Goal: Task Accomplishment & Management: Manage account settings

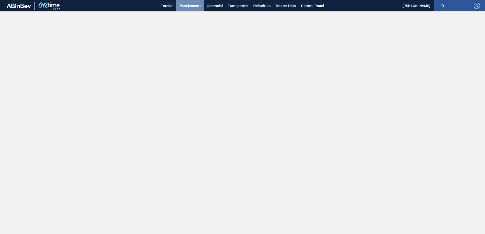
click at [192, 9] on button "Planejamento" at bounding box center [190, 5] width 28 height 11
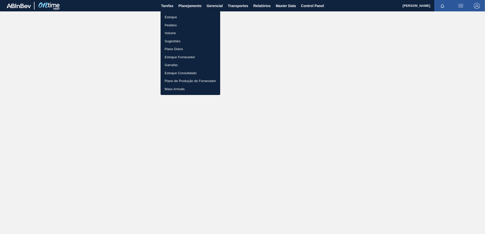
drag, startPoint x: 172, startPoint y: 20, endPoint x: 188, endPoint y: 20, distance: 16.2
click at [172, 19] on li "Estoque" at bounding box center [190, 17] width 60 height 8
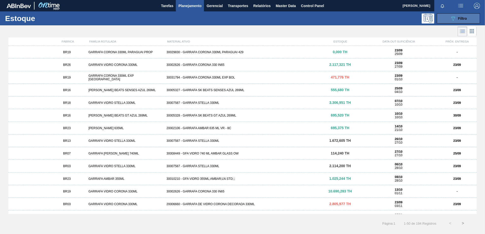
click at [460, 18] on span "Filtro" at bounding box center [462, 18] width 9 height 4
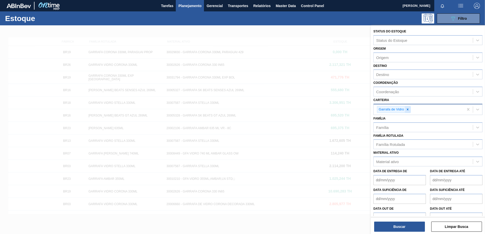
click at [406, 109] on icon at bounding box center [408, 110] width 4 height 4
click at [385, 159] on div "Material ativo" at bounding box center [387, 160] width 23 height 4
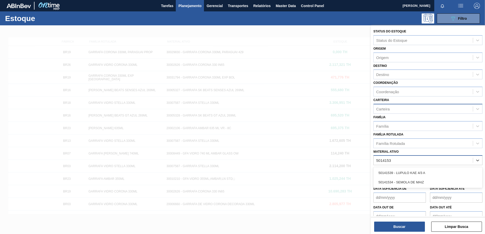
type ativo "50141534"
click at [405, 174] on div "50141534 - SEMOLA DE MAIZ" at bounding box center [427, 172] width 109 height 9
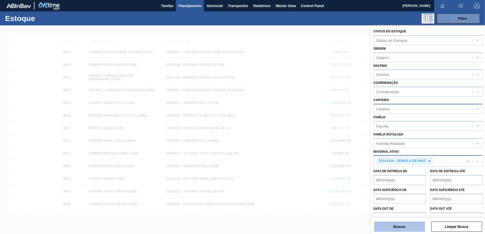
click at [394, 225] on button "Buscar" at bounding box center [399, 227] width 51 height 10
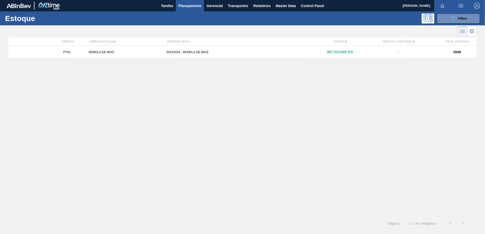
click at [205, 48] on div "PY01 SEMOLA DE MAIZ 50141534 - SEMOLA DE MAIZ 567.513,005 KG - 25/09" at bounding box center [242, 52] width 468 height 13
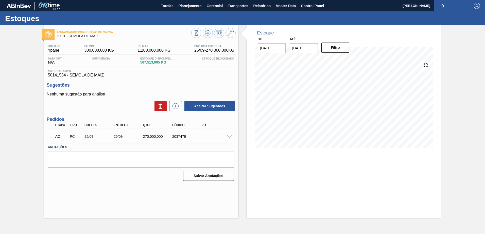
click at [228, 136] on span at bounding box center [230, 137] width 6 height 4
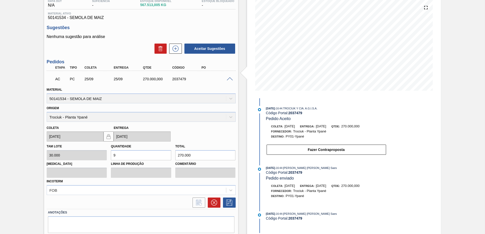
scroll to position [49, 0]
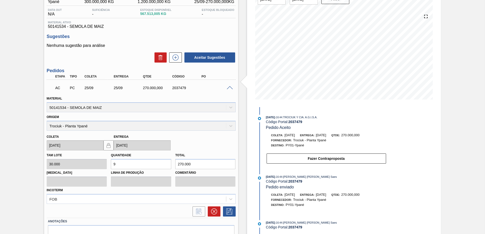
click at [231, 88] on span at bounding box center [230, 88] width 6 height 4
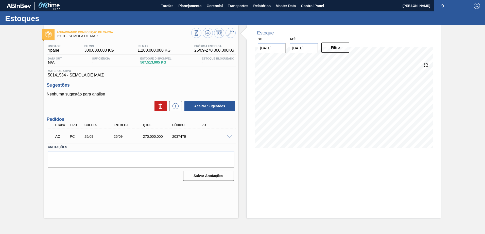
click at [230, 136] on span at bounding box center [230, 137] width 6 height 4
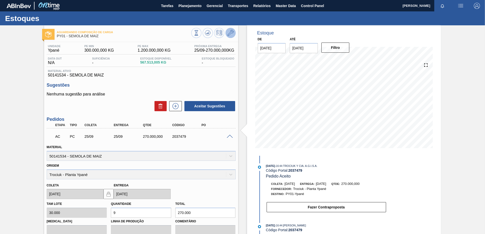
click at [231, 34] on icon at bounding box center [230, 33] width 6 height 6
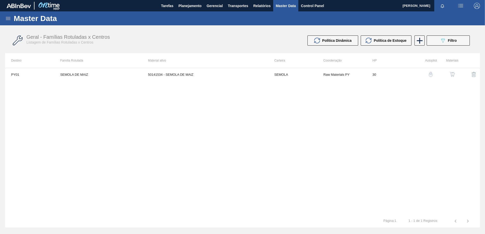
click at [452, 74] on img "button" at bounding box center [451, 74] width 5 height 5
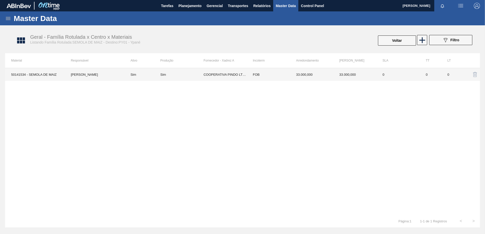
click at [282, 78] on td "FOB" at bounding box center [268, 74] width 43 height 13
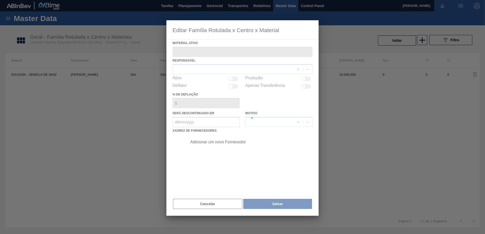
type ativo "50141534 - SEMOLA DE MAIZ"
checkbox input "true"
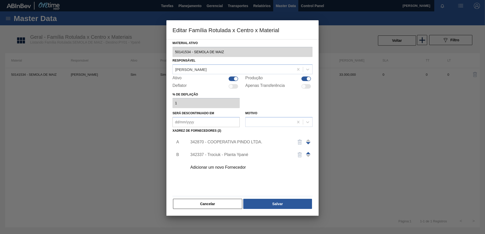
click at [224, 154] on div "342337 - Trociuk - Planta Ypané" at bounding box center [239, 155] width 99 height 5
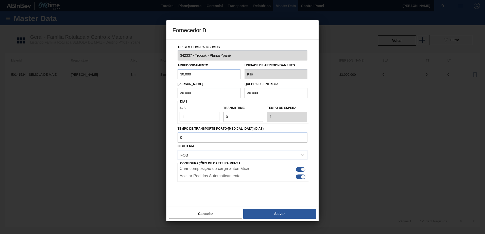
drag, startPoint x: 262, startPoint y: 93, endPoint x: 245, endPoint y: 96, distance: 17.4
click at [245, 96] on input "30.000" at bounding box center [275, 93] width 63 height 10
click at [199, 212] on button "Cancelar" at bounding box center [205, 214] width 73 height 10
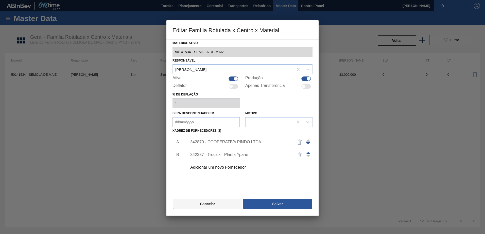
click at [208, 203] on button "Cancelar" at bounding box center [207, 204] width 69 height 10
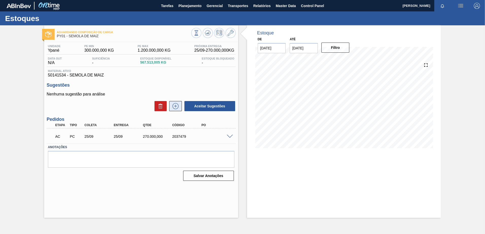
click at [172, 105] on icon at bounding box center [175, 106] width 8 height 6
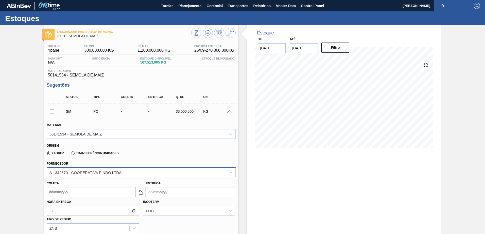
click at [92, 174] on div "A - 342870 - COOPERATIVA PINDO LTDA." at bounding box center [85, 172] width 73 height 4
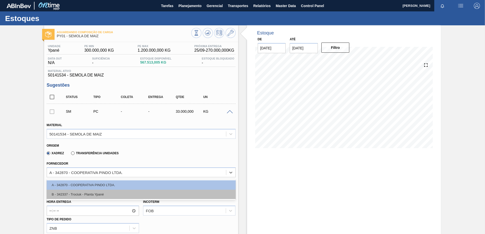
click at [89, 194] on div "B - 342337 - Trociuk - Planta Ypané" at bounding box center [141, 194] width 189 height 9
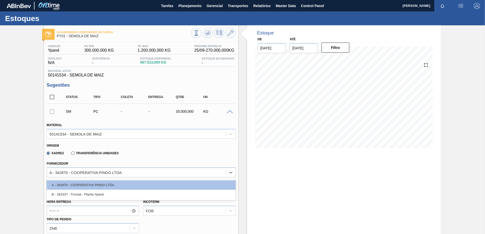
type input "30.000,000"
type input "1,1"
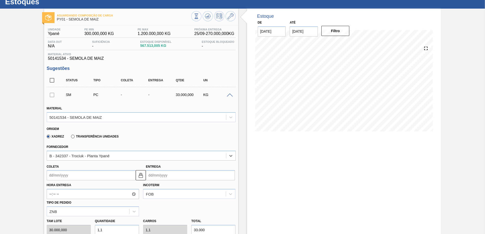
scroll to position [25, 0]
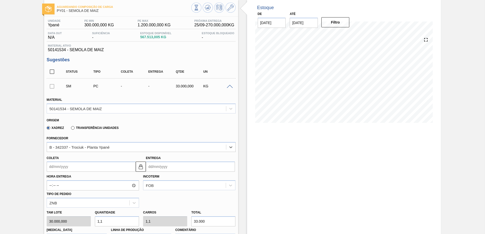
click at [80, 169] on input "Coleta" at bounding box center [91, 167] width 89 height 10
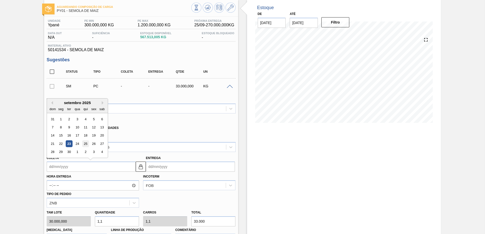
click at [88, 145] on div "25" at bounding box center [85, 143] width 7 height 7
type input "[DATE]"
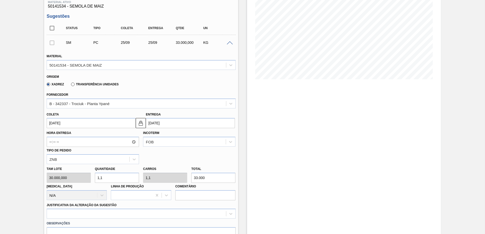
scroll to position [101, 0]
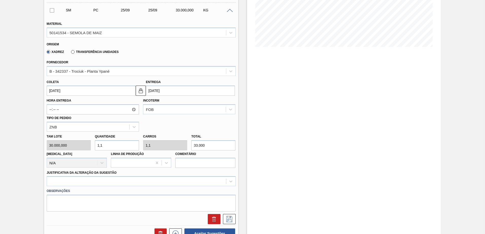
click at [82, 141] on div "Tam lote 30.000,000 Quantidade 1,1 Carros 1,1 Total 33.000 [MEDICAL_DATA] N/A L…" at bounding box center [141, 150] width 193 height 36
click at [181, 149] on div "Tam lote 30.000,000 Quantidade 1,1 Carros 1,1 Total 33.000 [MEDICAL_DATA] N/A L…" at bounding box center [141, 150] width 193 height 36
type input "0"
type input "3"
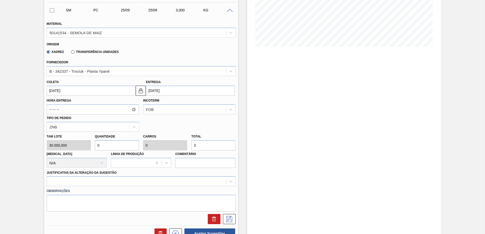
type input "0,001"
type input "30"
type input "0,01"
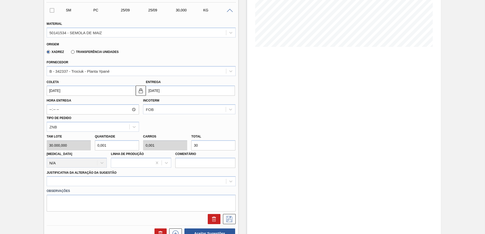
type input "300"
type input "0,1"
type input "3.000"
type input "1"
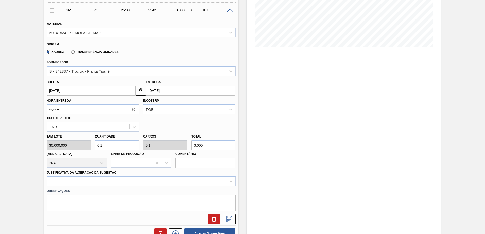
type input "1"
type input "30.000"
click at [94, 181] on div at bounding box center [141, 181] width 189 height 10
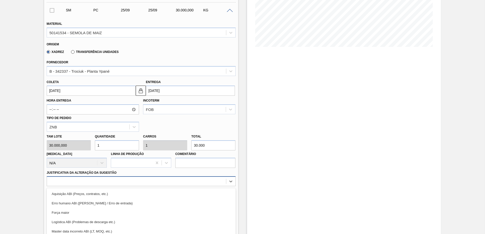
scroll to position [134, 0]
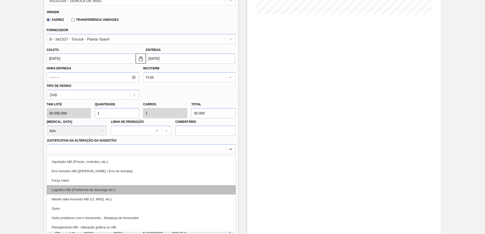
click at [98, 186] on div "Logística ABI (Problemas de descarga etc.)" at bounding box center [141, 189] width 189 height 9
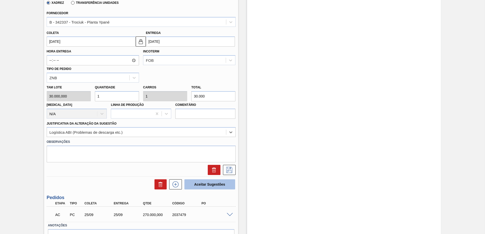
scroll to position [159, 0]
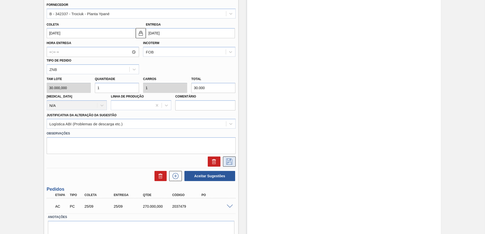
click at [228, 157] on button at bounding box center [229, 162] width 13 height 10
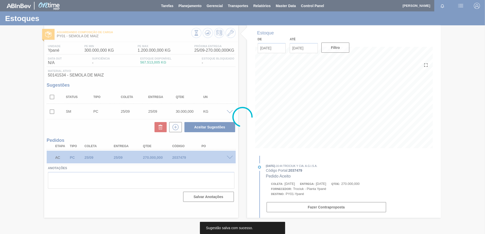
scroll to position [0, 0]
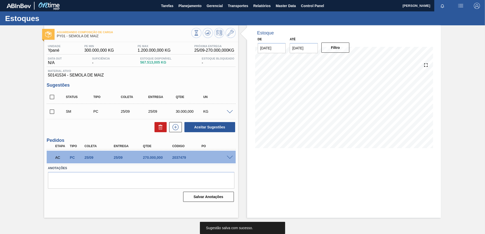
click at [54, 111] on input "checkbox" at bounding box center [52, 111] width 11 height 11
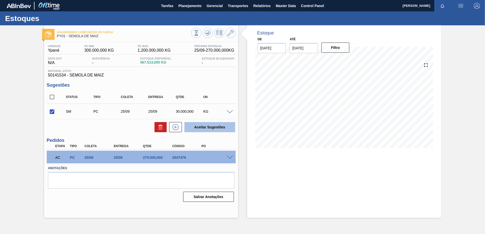
click at [216, 126] on button "Aceitar Sugestões" at bounding box center [209, 127] width 51 height 10
checkbox input "false"
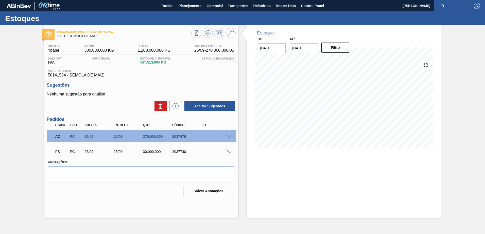
click at [229, 152] on span at bounding box center [230, 152] width 6 height 4
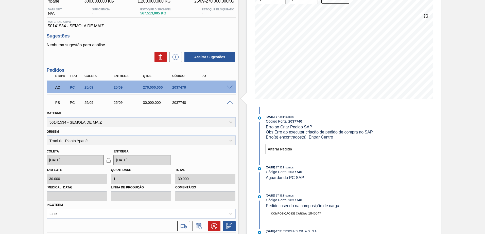
scroll to position [89, 0]
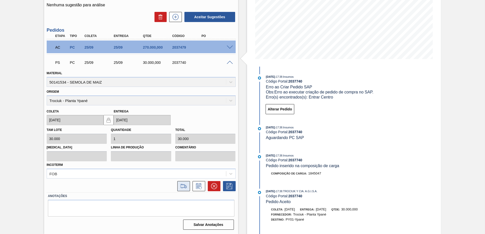
click at [185, 187] on icon at bounding box center [183, 187] width 5 height 1
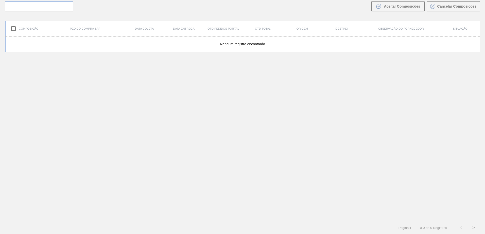
scroll to position [37, 0]
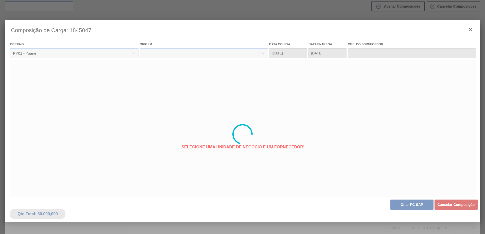
type coleta "[DATE]"
type entrega "[DATE]"
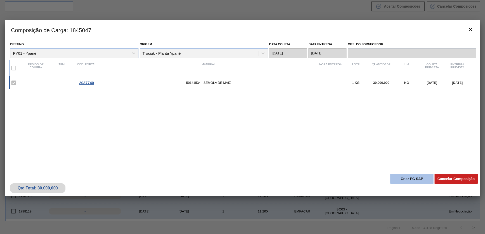
click at [414, 178] on button "Criar PC SAP" at bounding box center [411, 179] width 43 height 10
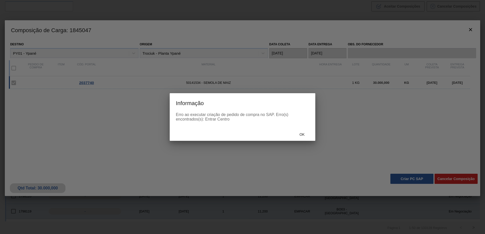
drag, startPoint x: 231, startPoint y: 120, endPoint x: 147, endPoint y: 105, distance: 85.4
click at [149, 105] on div "Informação Erro ao executar criação de pedido de compra no SAP. Erro(s) encontr…" at bounding box center [242, 117] width 485 height 234
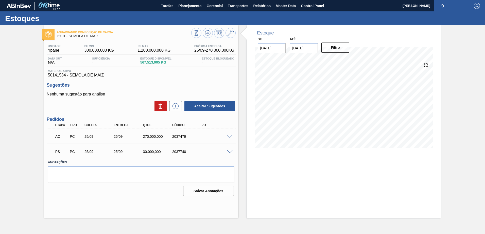
click at [230, 151] on span at bounding box center [230, 152] width 6 height 4
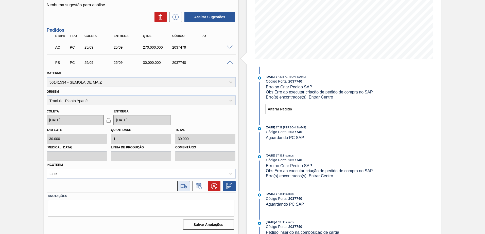
click at [184, 187] on icon at bounding box center [183, 187] width 6 height 4
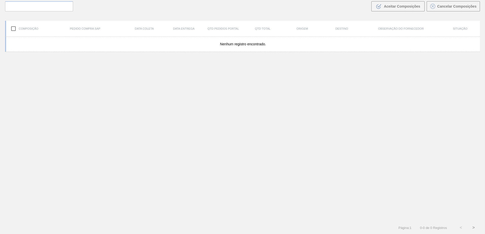
scroll to position [37, 0]
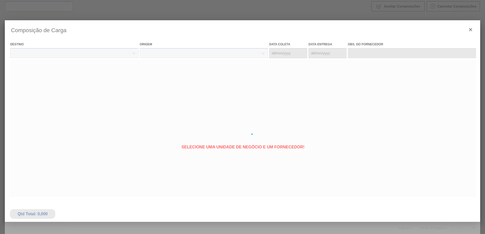
type coleta "[DATE]"
type entrega "[DATE]"
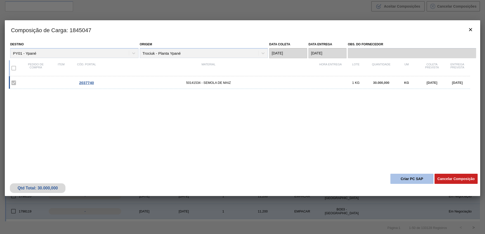
click at [409, 177] on button "Criar PC SAP" at bounding box center [411, 179] width 43 height 10
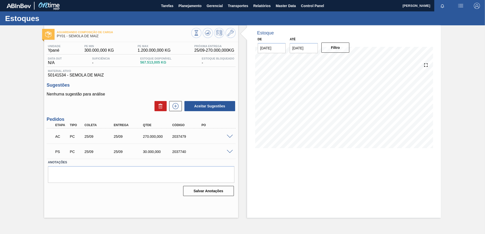
click at [230, 150] on div at bounding box center [230, 152] width 10 height 4
click at [229, 154] on div "PS PC 25/09 25/09 30.000,000 2037740" at bounding box center [141, 151] width 189 height 13
click at [229, 150] on span at bounding box center [230, 152] width 6 height 4
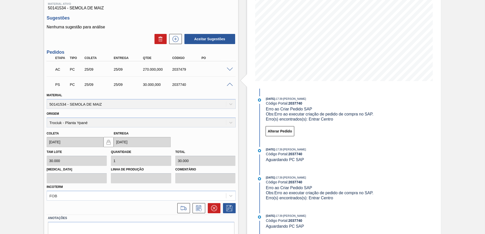
scroll to position [76, 0]
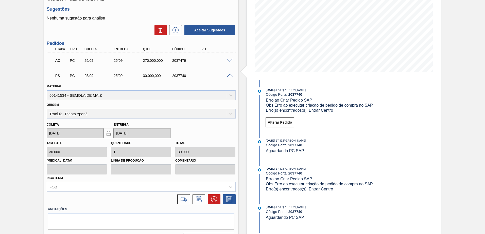
click at [228, 59] on span at bounding box center [230, 61] width 6 height 4
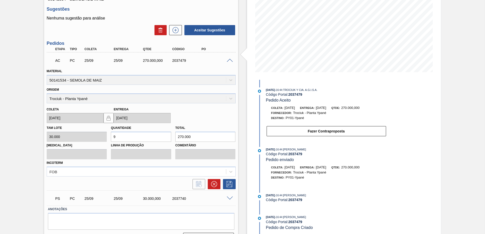
click at [229, 59] on span at bounding box center [230, 61] width 6 height 4
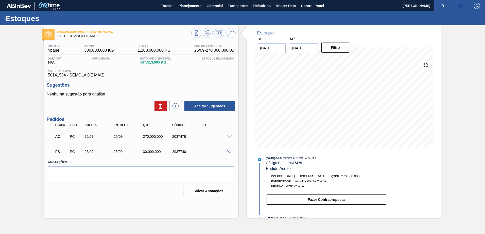
scroll to position [0, 0]
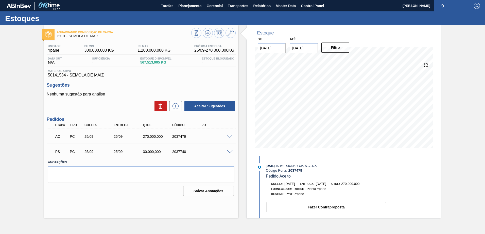
click at [228, 153] on span at bounding box center [230, 152] width 6 height 4
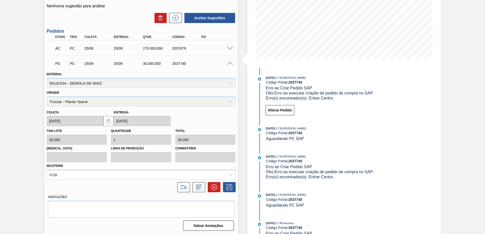
scroll to position [89, 0]
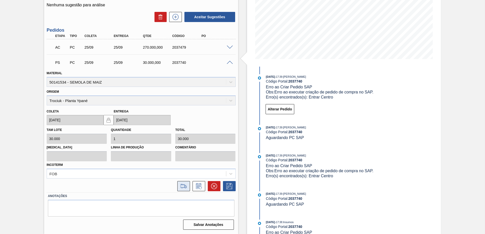
click at [184, 188] on icon at bounding box center [183, 186] width 8 height 6
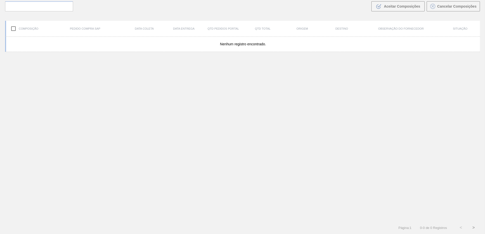
scroll to position [37, 0]
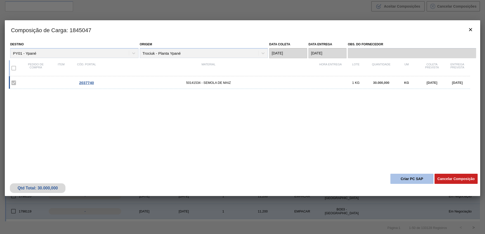
click at [417, 181] on button "Criar PC SAP" at bounding box center [411, 179] width 43 height 10
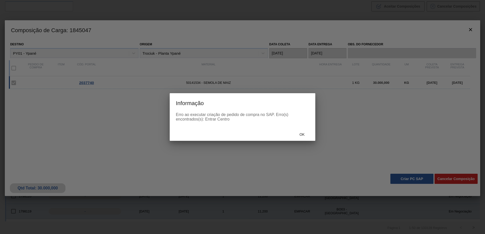
drag, startPoint x: 231, startPoint y: 120, endPoint x: 169, endPoint y: 114, distance: 62.4
click at [169, 114] on div "Informação Erro ao executar criação de pedido de compra no SAP. Erro(s) encontr…" at bounding box center [242, 117] width 485 height 234
click at [230, 141] on div at bounding box center [242, 117] width 485 height 234
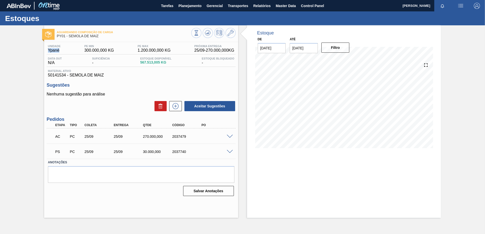
drag, startPoint x: 65, startPoint y: 49, endPoint x: 41, endPoint y: 50, distance: 24.6
click at [41, 50] on div "Aguardando Composição de Carga PY01 - SEMOLA DE MAIZ Unidade Ypané PE MIN 300.0…" at bounding box center [242, 121] width 485 height 193
click at [183, 10] on button "Planejamento" at bounding box center [190, 5] width 28 height 11
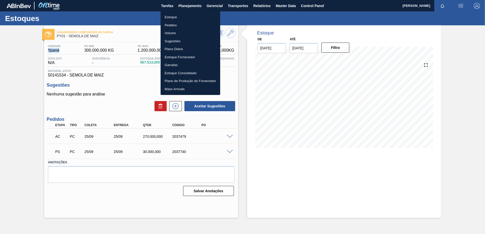
click at [174, 18] on li "Estoque" at bounding box center [190, 17] width 60 height 8
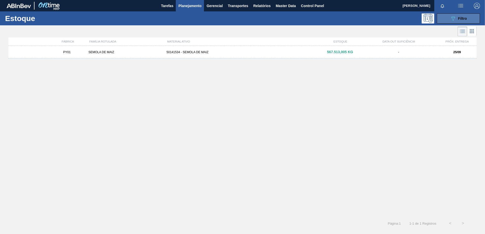
click at [451, 17] on icon "089F7B8B-B2A5-4AFE-B5C0-19BA573D28AC" at bounding box center [453, 18] width 6 height 6
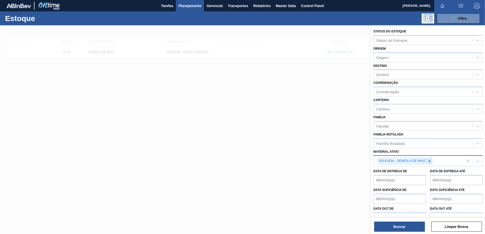
click at [430, 161] on icon at bounding box center [429, 161] width 4 height 4
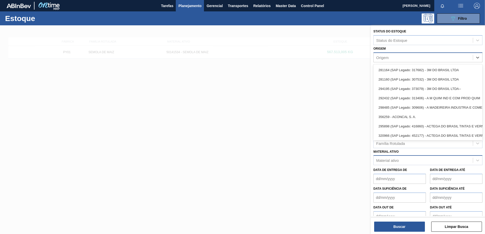
click at [391, 59] on div "Origem" at bounding box center [422, 57] width 99 height 7
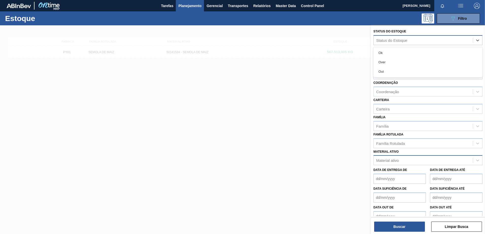
click at [395, 42] on div "Status do Estoque" at bounding box center [391, 40] width 31 height 4
click at [385, 30] on label "Status do Estoque" at bounding box center [389, 32] width 33 height 4
click at [376, 38] on Estoque "Status do Estoque" at bounding box center [376, 40] width 1 height 4
click at [389, 73] on div "Destino" at bounding box center [422, 74] width 99 height 7
type input "py01"
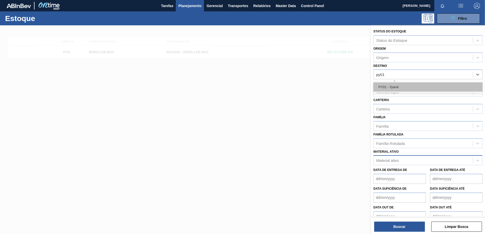
click at [398, 87] on div "PY01 - Ypané" at bounding box center [427, 86] width 109 height 9
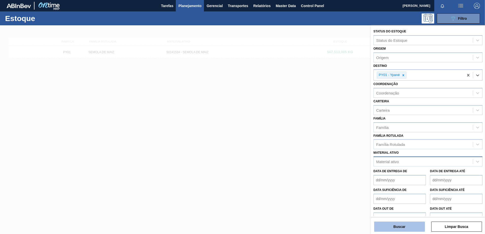
click at [394, 228] on button "Buscar" at bounding box center [399, 227] width 51 height 10
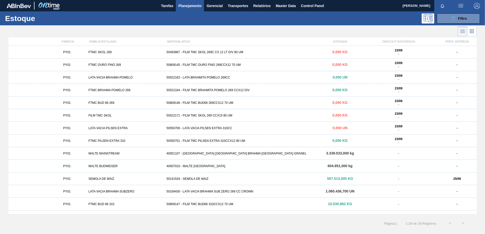
scroll to position [199, 0]
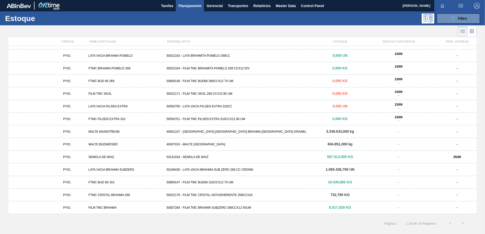
click at [283, 183] on div "50809147 - FILM TMC BUD66 310CCX12 70 UM" at bounding box center [242, 183] width 156 height 4
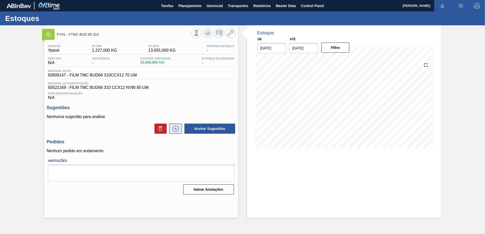
click at [178, 129] on icon at bounding box center [175, 129] width 8 height 6
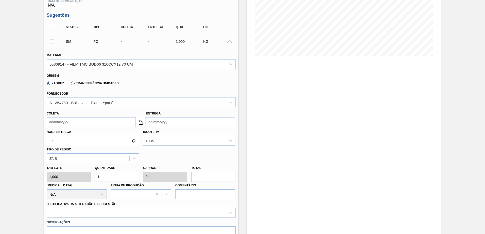
scroll to position [101, 0]
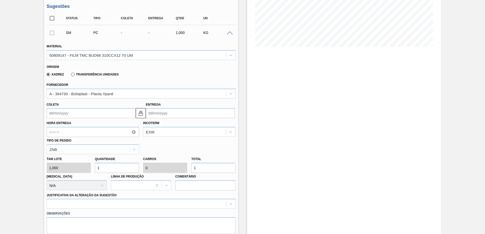
click at [80, 115] on input "Coleta" at bounding box center [91, 113] width 89 height 10
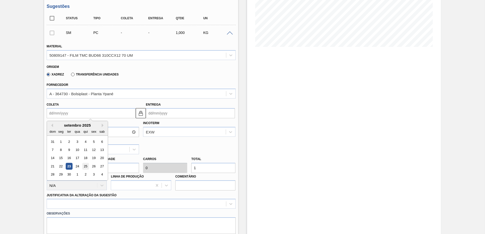
click at [83, 167] on div "25" at bounding box center [85, 166] width 7 height 7
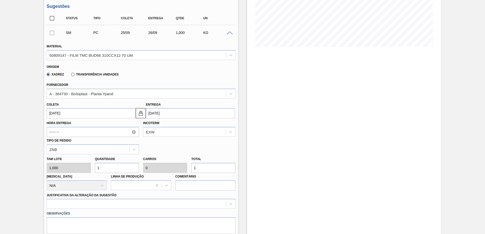
type input "[DATE]"
click at [115, 168] on input "1" at bounding box center [117, 168] width 44 height 10
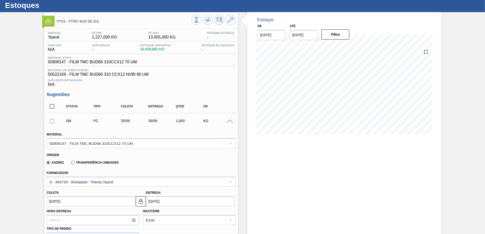
scroll to position [0, 0]
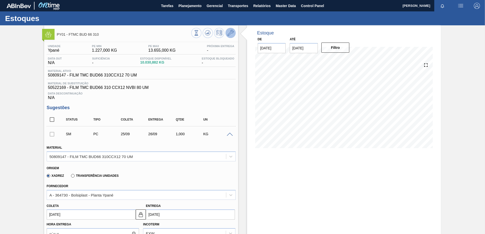
click at [234, 31] on button at bounding box center [230, 33] width 10 height 10
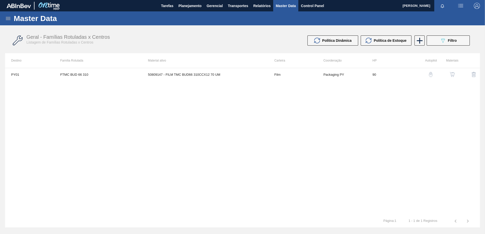
click at [450, 74] on img "button" at bounding box center [451, 74] width 5 height 5
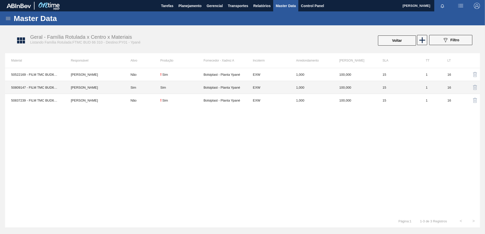
click at [246, 86] on td "Bolsiplast - Planta Ypané" at bounding box center [224, 87] width 43 height 13
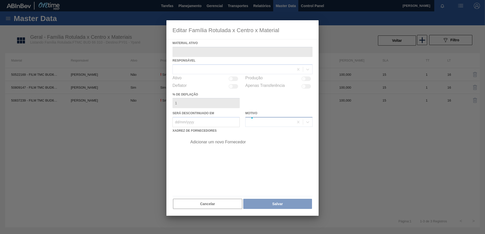
type ativo "50809147 - FILM TMC BUD66 310CCX12 70 UM"
checkbox input "true"
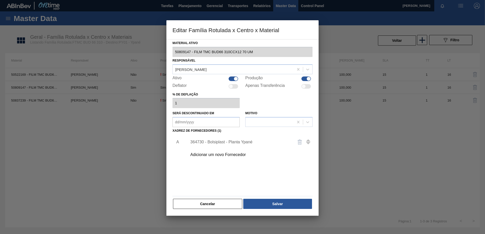
click at [239, 137] on div "364730 - Bolsiplast - Planta Ypané" at bounding box center [248, 142] width 128 height 13
click at [235, 143] on div "364730 - Bolsiplast - Planta Ypané" at bounding box center [239, 142] width 99 height 5
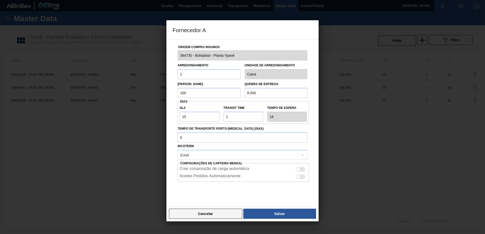
click at [214, 218] on button "Cancelar" at bounding box center [205, 214] width 73 height 10
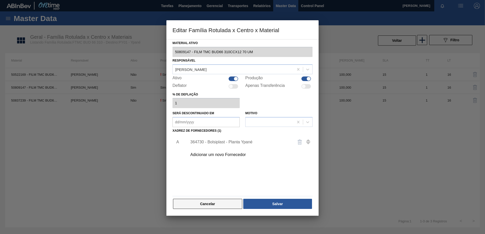
click at [214, 207] on button "Cancelar" at bounding box center [207, 204] width 69 height 10
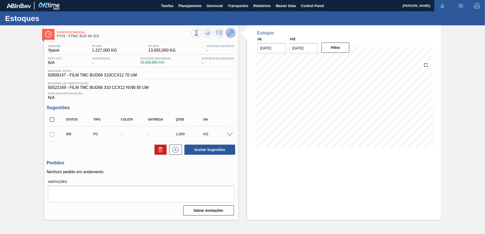
click at [230, 30] on icon at bounding box center [230, 33] width 6 height 6
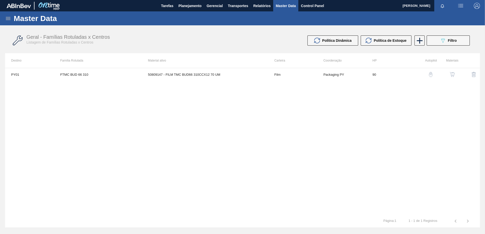
click at [457, 75] on button "button" at bounding box center [452, 74] width 12 height 12
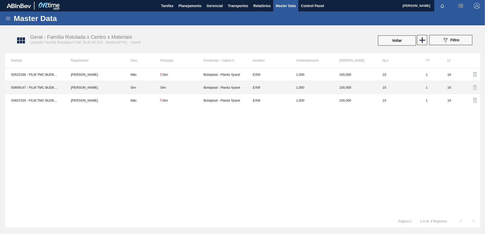
click at [192, 87] on div "Sim" at bounding box center [181, 88] width 43 height 4
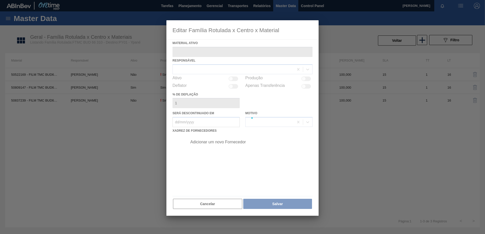
type ativo "50809147 - FILM TMC BUD66 310CCX12 70 UM"
checkbox input "true"
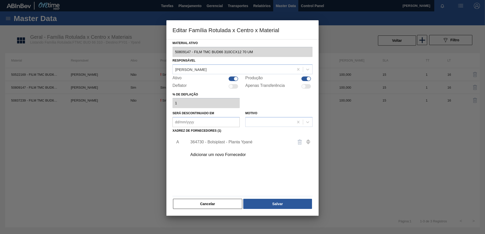
click at [247, 138] on div "364730 - Bolsiplast - Planta Ypané" at bounding box center [248, 142] width 128 height 13
click at [244, 142] on div "364730 - Bolsiplast - Planta Ypané" at bounding box center [239, 142] width 99 height 5
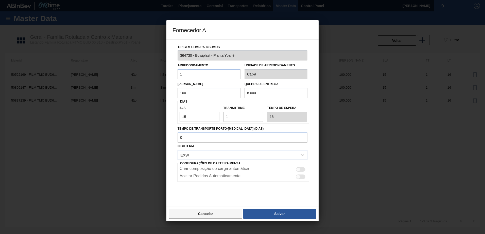
click at [211, 216] on button "Cancelar" at bounding box center [205, 214] width 73 height 10
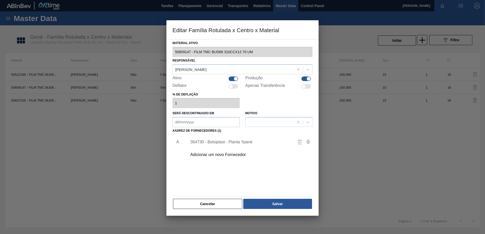
click at [226, 197] on div "Material ativo 50809147 - FILM TMC BUD66 310CCX12 70 UM Responsável [PERSON_NAM…" at bounding box center [242, 125] width 140 height 170
click at [223, 202] on button "Cancelar" at bounding box center [207, 204] width 69 height 10
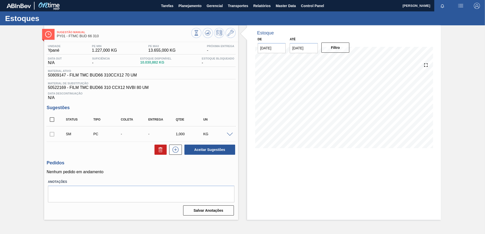
click at [231, 135] on span at bounding box center [230, 135] width 6 height 4
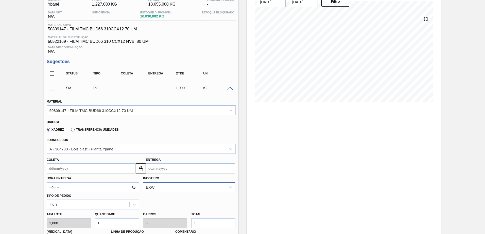
scroll to position [76, 0]
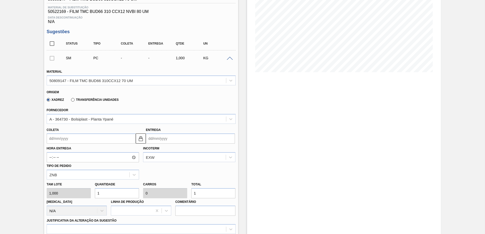
click at [87, 193] on div "Tam lote 1,000 Quantidade 1 Carros 0 Total 1 [MEDICAL_DATA] N/A Linha de Produç…" at bounding box center [141, 198] width 193 height 36
type input "8"
type input "0,001"
type input "8"
type input "80"
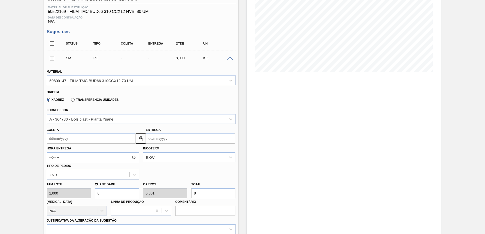
type input "0,01"
type input "80"
type input "800"
type input "0,1"
type input "800"
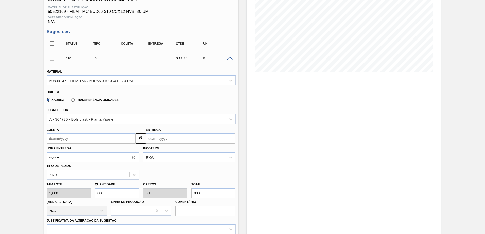
type input "8.000"
type input "1"
type input "8.000"
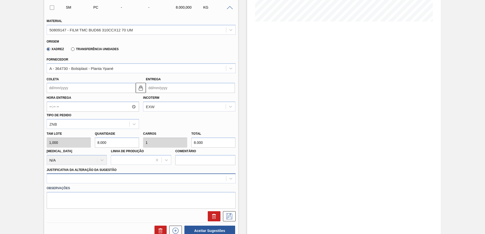
type input "8.000"
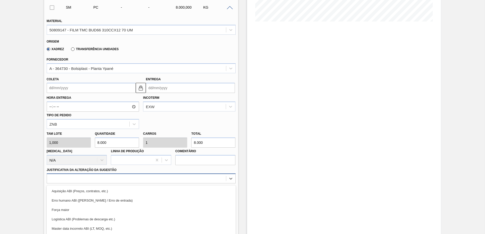
click at [115, 182] on div "option Força maior focused, 3 of 18. 18 results available. Use Up and Down to c…" at bounding box center [141, 179] width 189 height 10
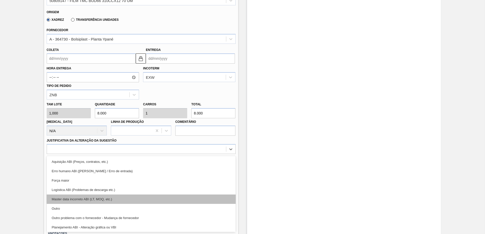
click at [103, 197] on div "Master data incorreto ABI (LT, MOQ, etc.)" at bounding box center [141, 199] width 189 height 9
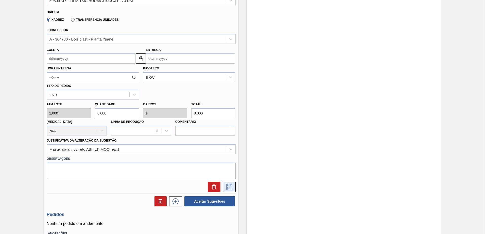
click at [228, 185] on icon at bounding box center [229, 187] width 8 height 6
click at [89, 62] on input "Coleta" at bounding box center [91, 58] width 89 height 10
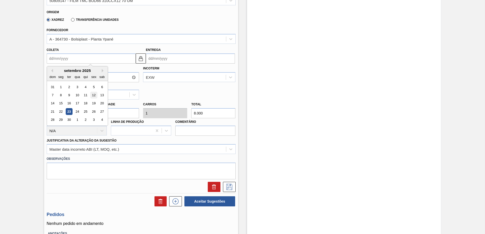
click at [95, 97] on div "12" at bounding box center [93, 95] width 7 height 7
type input "[DATE]"
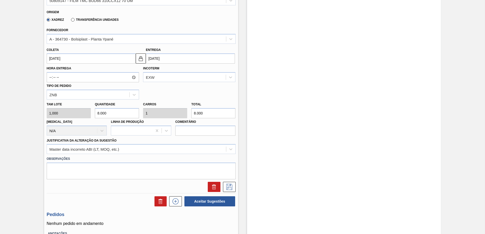
click at [97, 56] on input "[DATE]" at bounding box center [91, 58] width 89 height 10
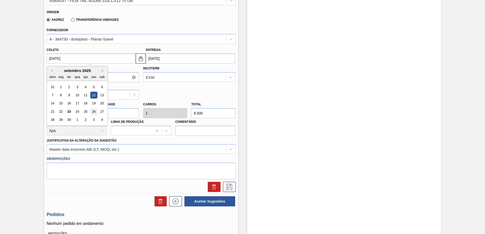
click at [93, 110] on div "26" at bounding box center [93, 111] width 7 height 7
type input "[DATE]"
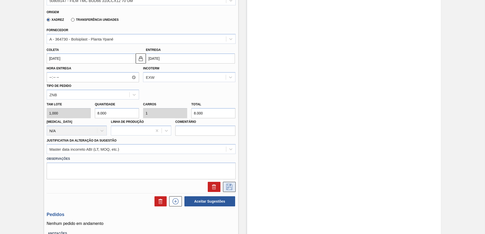
click at [231, 187] on icon at bounding box center [229, 187] width 8 height 6
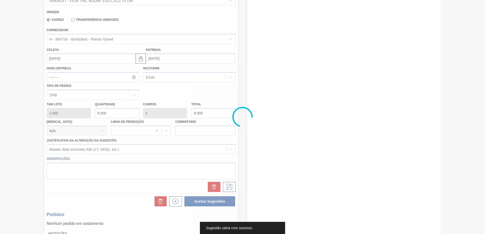
scroll to position [0, 0]
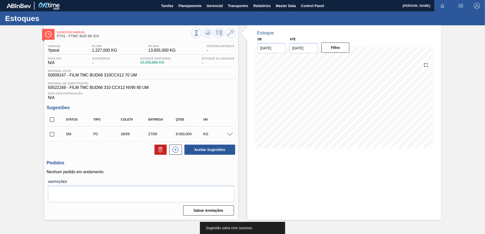
click at [55, 135] on input "checkbox" at bounding box center [52, 134] width 11 height 11
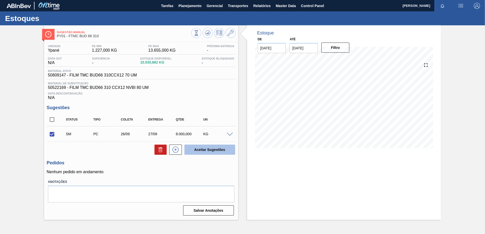
click at [225, 149] on button "Aceitar Sugestões" at bounding box center [209, 150] width 51 height 10
checkbox input "false"
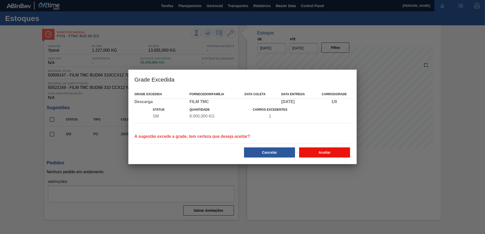
click at [328, 151] on button "Aceitar" at bounding box center [324, 153] width 51 height 10
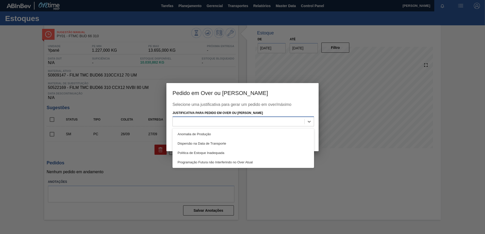
click at [253, 124] on div at bounding box center [239, 121] width 132 height 7
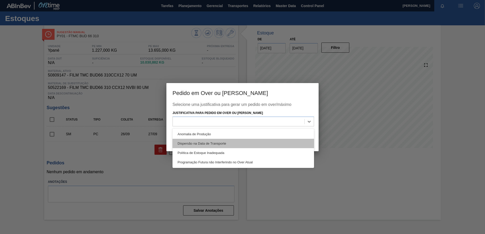
click at [269, 148] on div "Dispersão na Data de Transporte" at bounding box center [242, 143] width 141 height 9
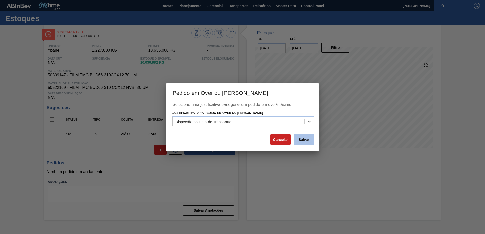
click at [308, 137] on button "Salvar" at bounding box center [304, 140] width 20 height 10
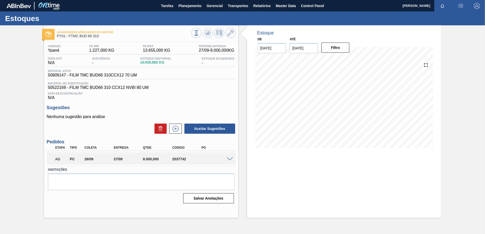
click at [229, 158] on span at bounding box center [230, 159] width 6 height 4
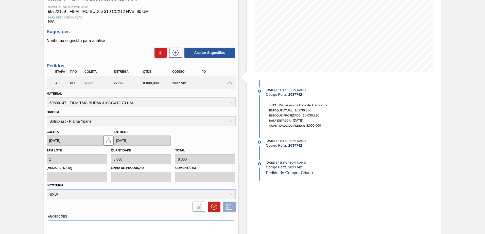
scroll to position [97, 0]
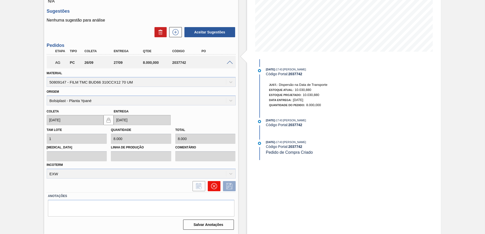
click at [212, 184] on icon at bounding box center [214, 186] width 6 height 6
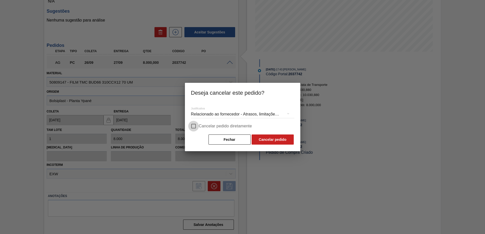
click at [198, 126] on input "Cancelar pedido diretamente" at bounding box center [193, 126] width 11 height 11
checkbox input "true"
click at [259, 143] on button "Cancelar pedido" at bounding box center [272, 140] width 42 height 10
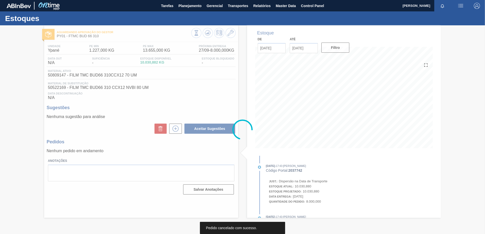
scroll to position [0, 0]
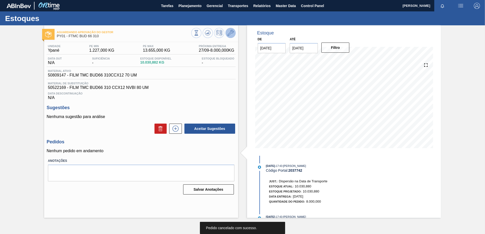
click at [233, 29] on button at bounding box center [230, 33] width 10 height 10
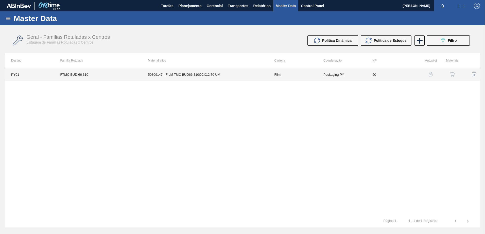
click at [360, 74] on td "Packaging PY" at bounding box center [341, 74] width 49 height 13
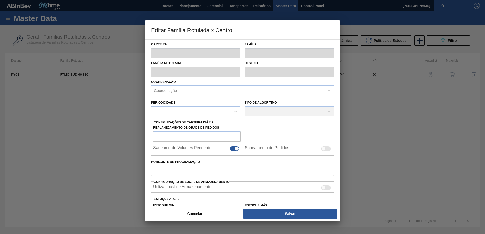
type input "Film"
type input "FILM TMC"
type input "FTMC BUD 66 310"
type input "PY01 - Ypané"
type input "90"
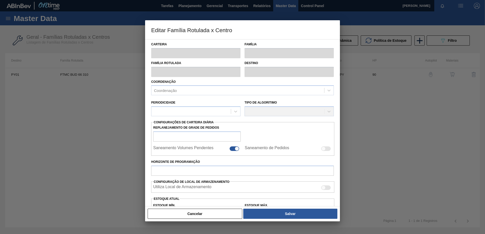
type input "1.227"
type input "13.655"
type input "50"
type input "7.441,000"
checkbox input "true"
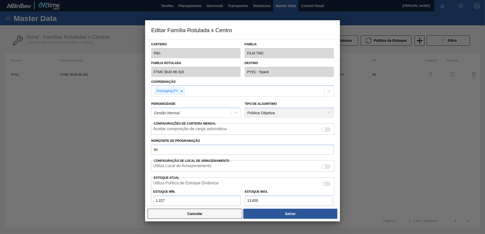
click at [211, 212] on button "Cancelar" at bounding box center [195, 214] width 95 height 10
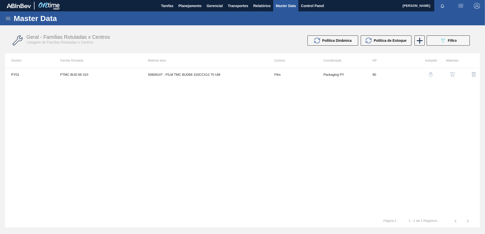
click at [451, 73] on img "button" at bounding box center [451, 74] width 5 height 5
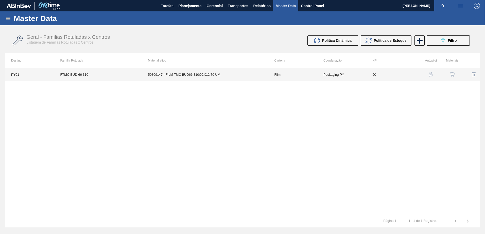
click at [211, 77] on td "50809147 - FILM TMC BUD66 310CCX12 70 UM" at bounding box center [205, 74] width 126 height 13
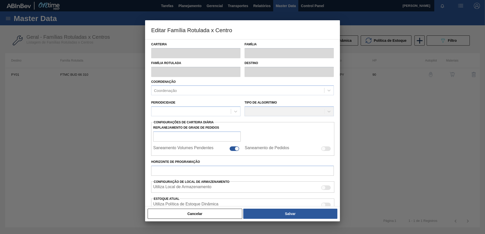
type input "Film"
type input "FILM TMC"
type input "FTMC BUD 66 310"
type input "PY01 - Ypané"
type input "90"
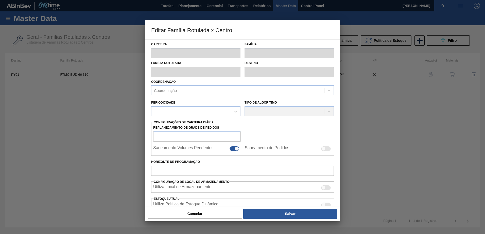
type input "1.227"
type input "13.655"
type input "50"
type input "7.441,000"
checkbox input "true"
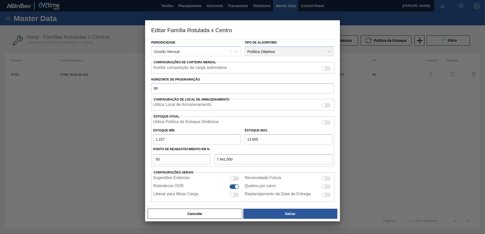
scroll to position [66, 0]
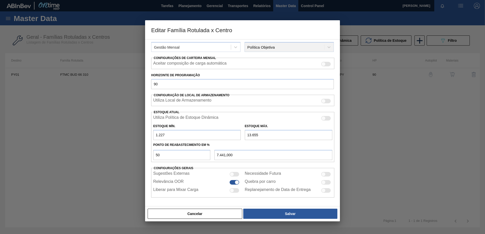
drag, startPoint x: 261, startPoint y: 134, endPoint x: 238, endPoint y: 135, distance: 23.3
click at [238, 135] on div "Estoque Mín. 1.227 Estoque Máx. 13.655" at bounding box center [242, 130] width 183 height 19
type input "2"
type input "614,500"
type input "25"
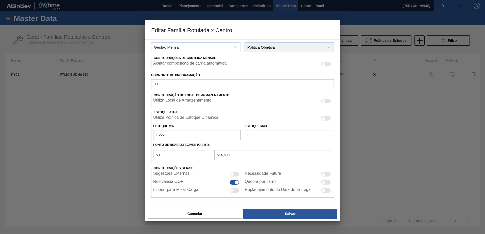
type input "626,000"
type input "250"
type input "738,500"
type input "2.500"
type input "1.863,500"
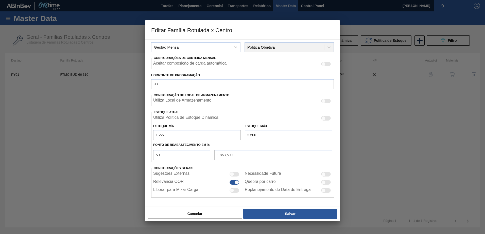
type input "25.000"
type input "13.113,500"
type input "25.000"
click at [274, 205] on div "Carteira Film Família FILM TMC Família Rotulada FTMC BUD 66 310 Destino PY01 - …" at bounding box center [242, 122] width 195 height 167
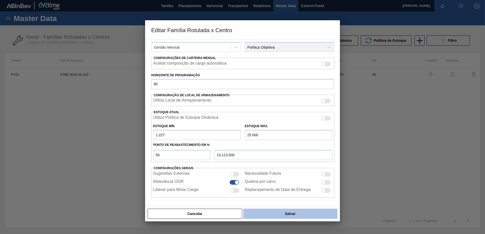
click at [271, 213] on button "Salvar" at bounding box center [290, 214] width 94 height 10
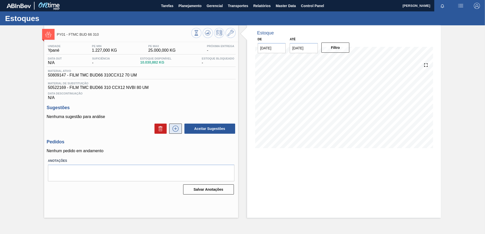
click at [172, 128] on icon at bounding box center [175, 129] width 6 height 6
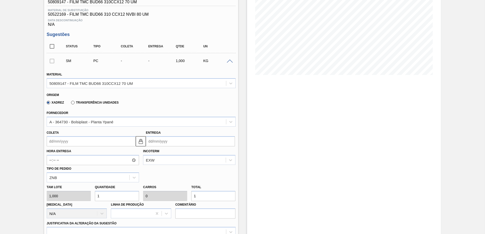
scroll to position [76, 0]
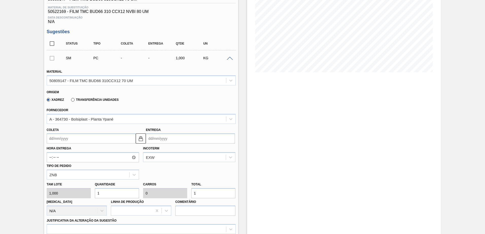
click at [92, 137] on input "Coleta" at bounding box center [91, 139] width 89 height 10
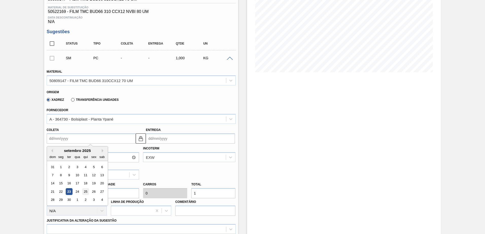
click at [87, 194] on div "25" at bounding box center [85, 191] width 7 height 7
type input "[DATE]"
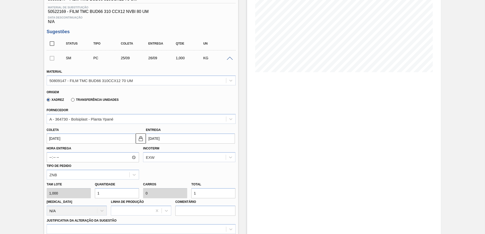
scroll to position [127, 0]
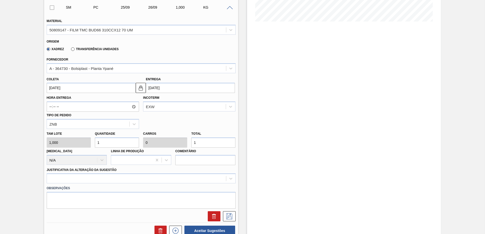
click at [79, 138] on div "Tam lote 1,000 Quantidade 1 Carros 0 Total 1 [MEDICAL_DATA] N/A Linha de Produç…" at bounding box center [141, 147] width 193 height 36
type input "8"
type input "0,001"
type input "8"
type input "80"
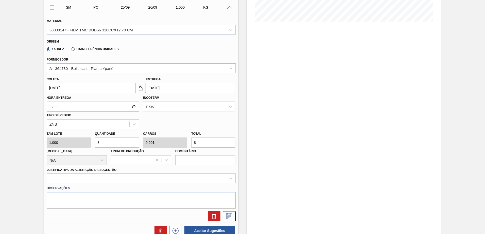
type input "0,01"
type input "80"
type input "800"
type input "0,1"
type input "800"
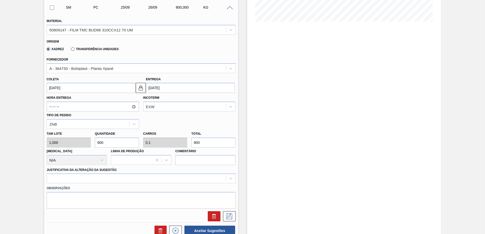
type input "8.000"
type input "1"
type input "8.000"
click at [131, 176] on div at bounding box center [141, 179] width 189 height 10
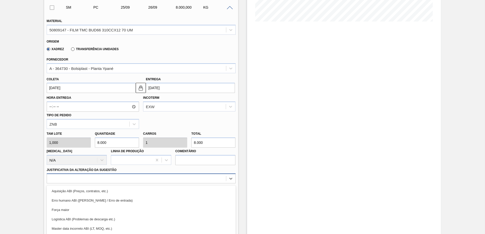
scroll to position [156, 0]
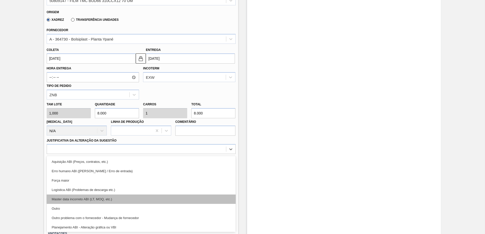
click at [124, 203] on div "Master data incorreto ABI (LT, MOQ, etc.)" at bounding box center [141, 199] width 189 height 9
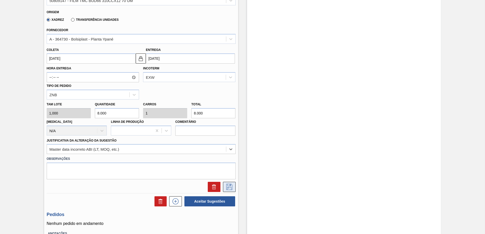
click at [230, 187] on icon at bounding box center [229, 187] width 8 height 6
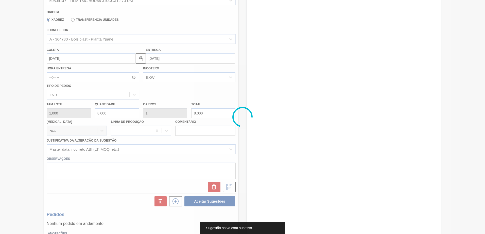
scroll to position [0, 0]
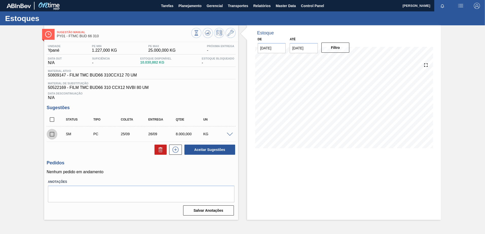
click at [51, 133] on input "checkbox" at bounding box center [52, 134] width 11 height 11
click at [193, 150] on button "Aceitar Sugestões" at bounding box center [209, 150] width 51 height 10
checkbox input "false"
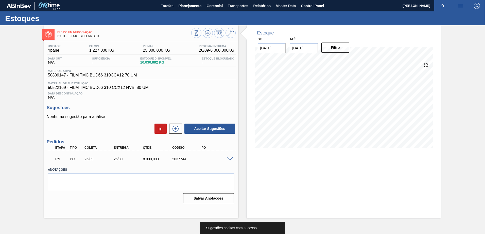
click at [230, 158] on span at bounding box center [230, 159] width 6 height 4
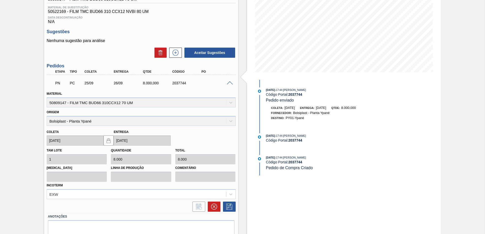
scroll to position [25, 0]
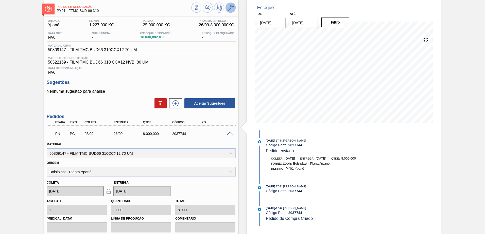
click at [231, 7] on icon at bounding box center [230, 8] width 6 height 6
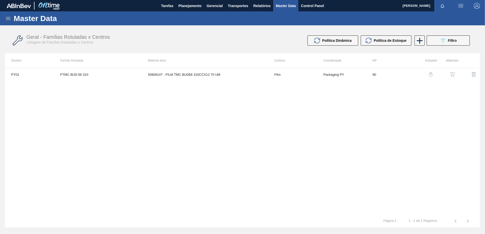
click at [451, 77] on button "button" at bounding box center [452, 74] width 12 height 12
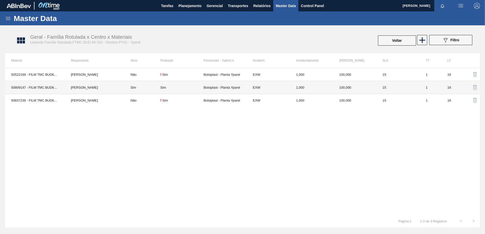
click at [200, 84] on td "Sim" at bounding box center [181, 87] width 43 height 13
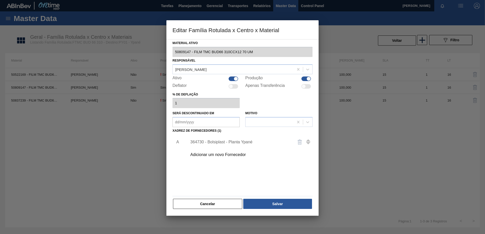
click at [216, 144] on div "364730 - Bolsiplast - Planta Ypané" at bounding box center [239, 142] width 99 height 5
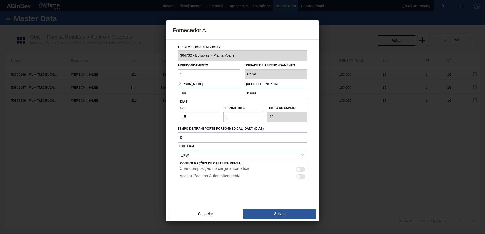
click at [303, 170] on div at bounding box center [301, 169] width 10 height 5
checkbox input "true"
click at [299, 179] on div "Aceitar Pedidos Automaticamente" at bounding box center [242, 177] width 127 height 6
click at [300, 175] on div at bounding box center [301, 177] width 10 height 5
checkbox input "true"
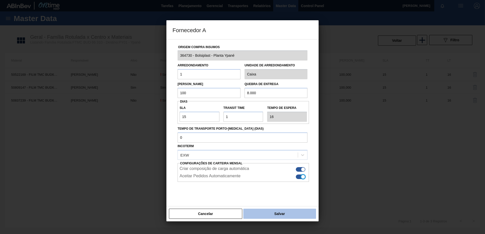
click at [288, 211] on button "Salvar" at bounding box center [279, 214] width 73 height 10
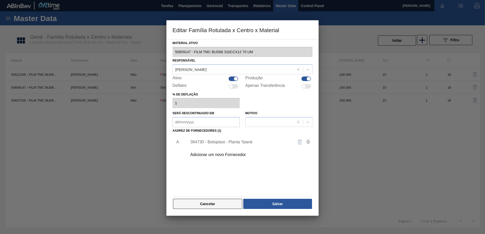
click at [224, 202] on button "Cancelar" at bounding box center [207, 204] width 69 height 10
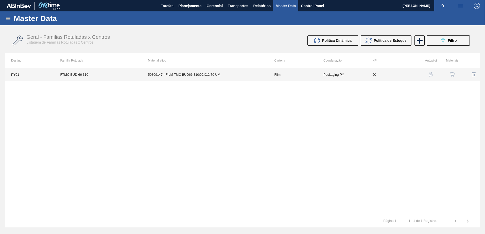
click at [215, 77] on td "50809147 - FILM TMC BUD66 310CCX12 70 UM" at bounding box center [205, 74] width 126 height 13
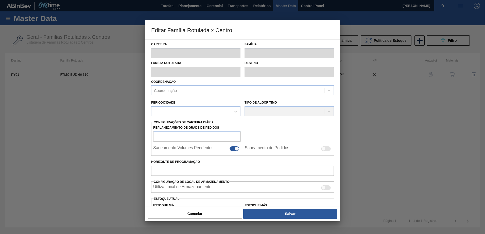
type input "Film"
type input "FILM TMC"
type input "FTMC BUD 66 310"
type input "PY01 - Ypané"
type input "90"
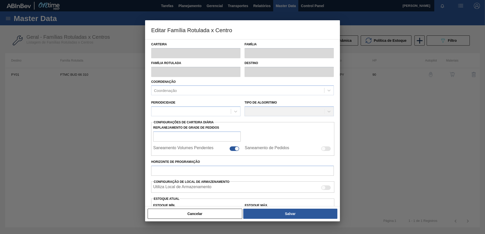
type input "1.227"
type input "25.000"
type input "50"
type input "13.113,500"
checkbox input "true"
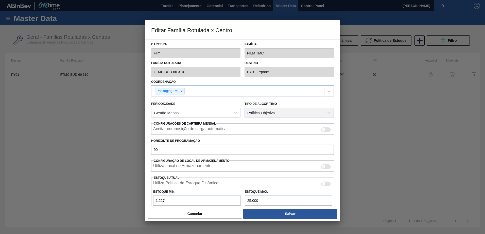
click at [327, 129] on div at bounding box center [326, 130] width 10 height 5
checkbox input "true"
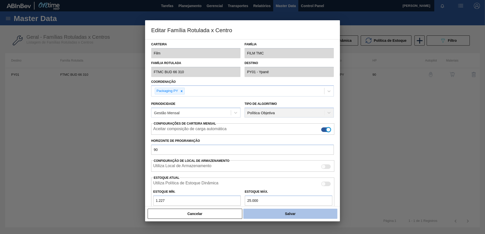
click at [297, 217] on button "Salvar" at bounding box center [290, 214] width 94 height 10
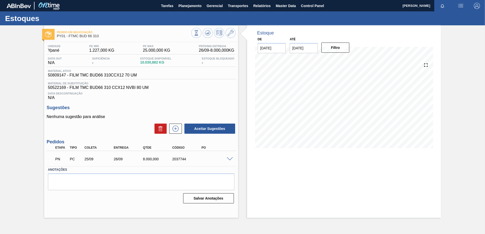
click at [230, 159] on span at bounding box center [230, 159] width 6 height 4
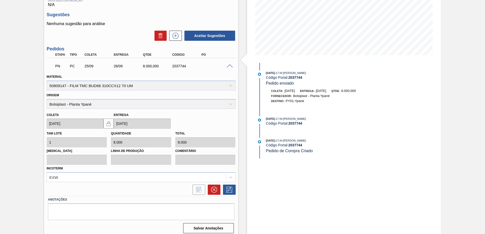
scroll to position [97, 0]
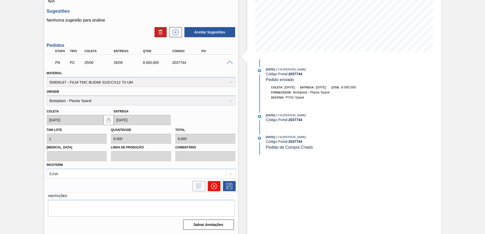
click at [214, 190] on button at bounding box center [214, 186] width 13 height 10
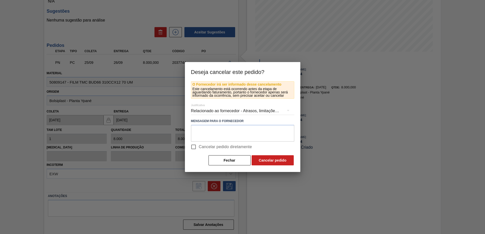
click at [199, 151] on label "Cancelar pedido diretamente" at bounding box center [220, 147] width 64 height 11
click at [199, 151] on input "Cancelar pedido diretamente" at bounding box center [193, 147] width 11 height 11
checkbox input "true"
click at [254, 159] on button "Cancelar pedido" at bounding box center [272, 160] width 42 height 10
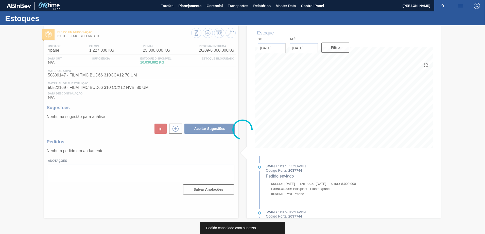
scroll to position [0, 0]
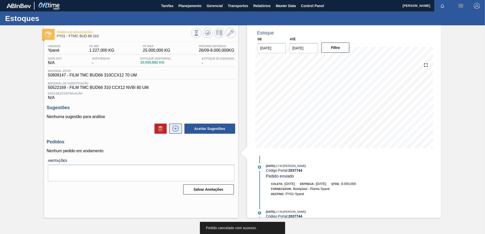
click at [174, 124] on button at bounding box center [175, 129] width 13 height 10
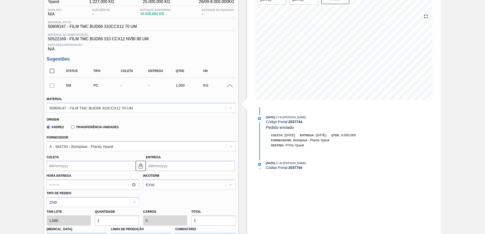
scroll to position [51, 0]
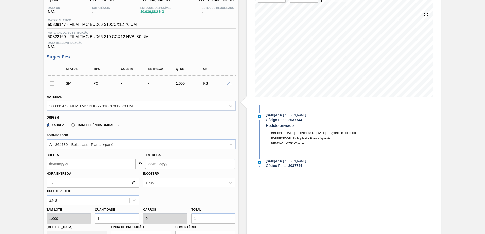
click at [75, 162] on input "Coleta" at bounding box center [91, 164] width 89 height 10
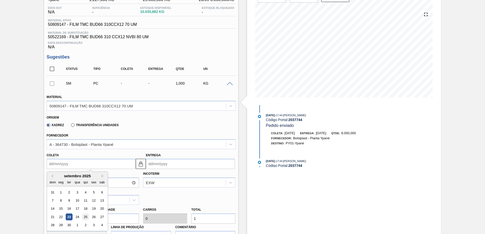
click at [86, 217] on div "25" at bounding box center [85, 217] width 7 height 7
type input "[DATE]"
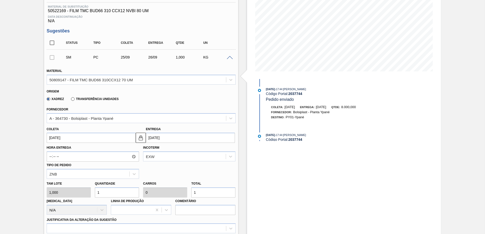
scroll to position [101, 0]
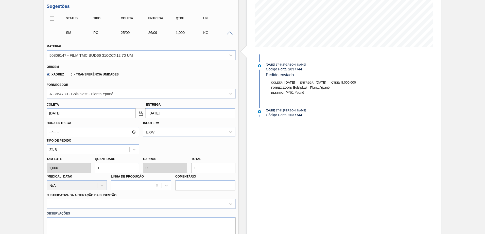
click at [77, 164] on div "Tam lote 1,000 Quantidade 1 Carros 0 Total 1 [MEDICAL_DATA] N/A Linha de Produç…" at bounding box center [141, 172] width 193 height 36
type input "8"
type input "0,001"
type input "8"
type input "80"
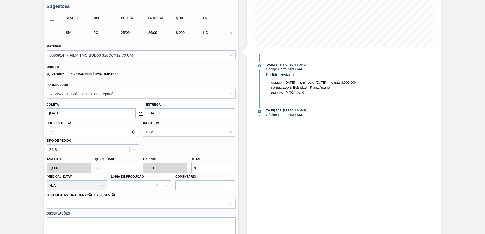
type input "0,01"
type input "80"
type input "800"
type input "0,1"
type input "800"
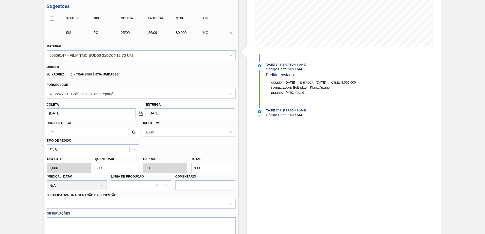
type input "8.000"
type input "1"
type input "8.000"
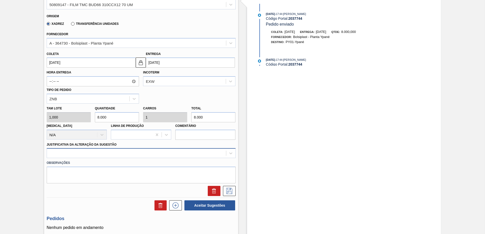
type input "8.000"
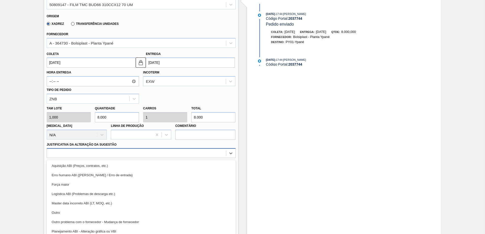
click at [80, 156] on div "option Aquisição ABI (Preços, contratos, etc.) focused, 1 of 18. 18 results ava…" at bounding box center [141, 153] width 189 height 10
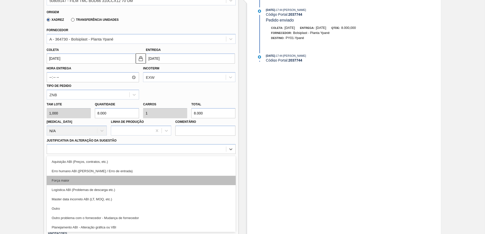
click at [85, 178] on div "Força maior" at bounding box center [141, 180] width 189 height 9
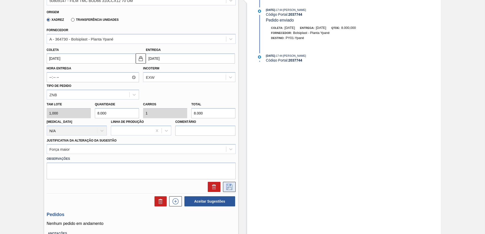
click at [226, 186] on icon at bounding box center [229, 187] width 8 height 6
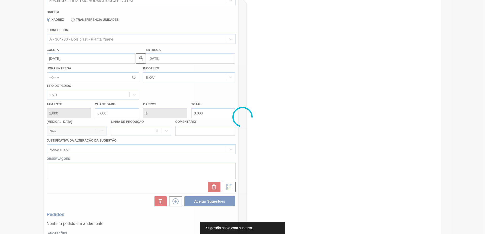
scroll to position [0, 0]
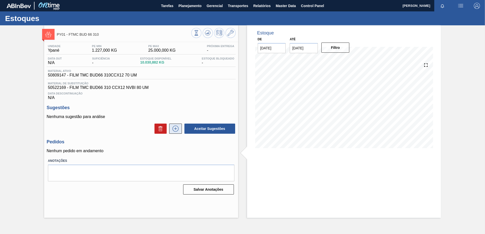
click at [179, 127] on button at bounding box center [175, 129] width 13 height 10
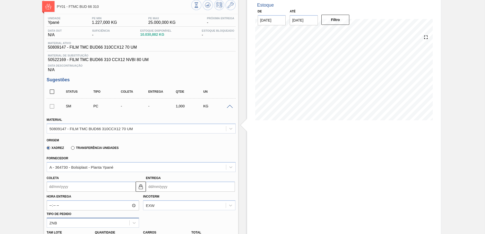
scroll to position [76, 0]
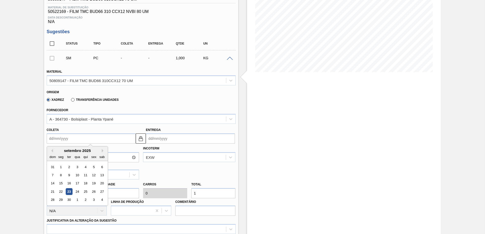
click at [81, 136] on input "Coleta" at bounding box center [91, 139] width 89 height 10
click at [95, 196] on div "28 29 30 1 2 3 4" at bounding box center [77, 200] width 58 height 8
click at [96, 192] on div "26" at bounding box center [93, 191] width 7 height 7
type input "[DATE]"
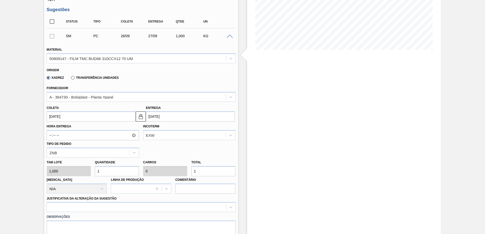
scroll to position [127, 0]
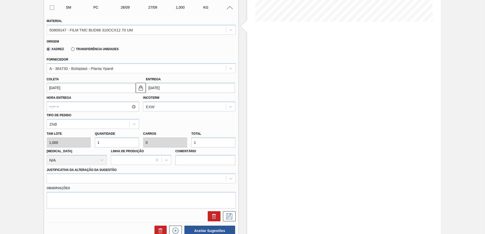
drag, startPoint x: 98, startPoint y: 135, endPoint x: 77, endPoint y: 132, distance: 21.0
click at [77, 132] on div "Tam lote 1,000 Quantidade 1 Carros 0 Total 1 [MEDICAL_DATA] N/A Linha de Produç…" at bounding box center [141, 147] width 193 height 36
type input "8"
type input "0,001"
type input "8"
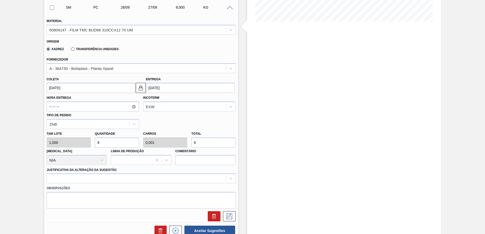
type input "80"
type input "0,01"
type input "80"
type input "800"
type input "0,1"
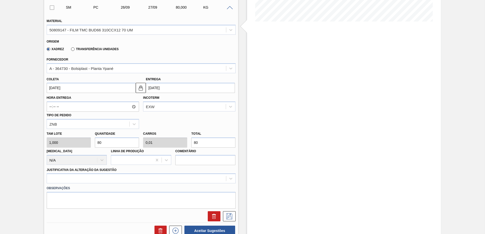
type input "800"
type input "8.000"
type input "1"
type input "8.000"
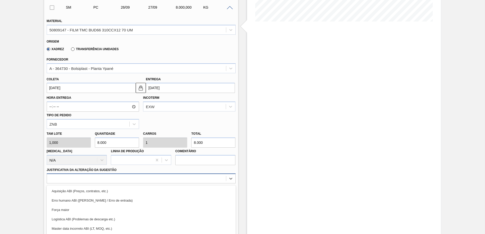
scroll to position [156, 0]
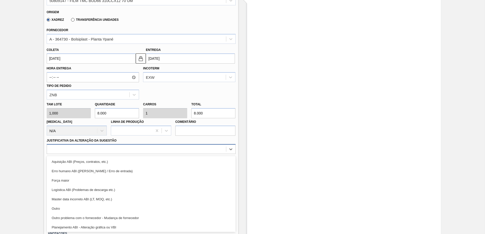
click at [145, 154] on div "option Erro humano ABI (Cálculo / Erro de entrada) focused, 2 of 18. 18 results…" at bounding box center [141, 149] width 189 height 10
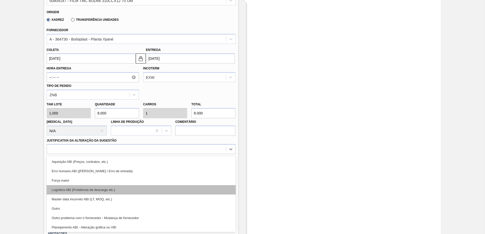
click at [130, 193] on div "Logística ABI (Problemas de descarga etc.)" at bounding box center [141, 189] width 189 height 9
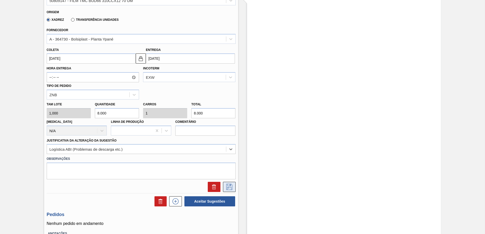
click at [226, 188] on icon at bounding box center [229, 187] width 8 height 6
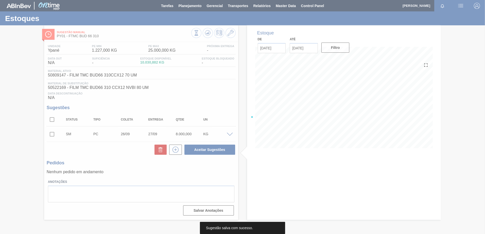
scroll to position [0, 0]
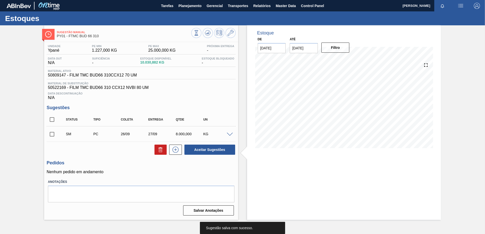
drag, startPoint x: 46, startPoint y: 137, endPoint x: 49, endPoint y: 136, distance: 3.6
click at [46, 137] on div "Unidade Ypané PE MIN 1.227,000 KG PE MAX 25.000,000 KG Próxima Entrega - Data o…" at bounding box center [141, 129] width 194 height 175
click at [50, 134] on input "checkbox" at bounding box center [52, 134] width 11 height 11
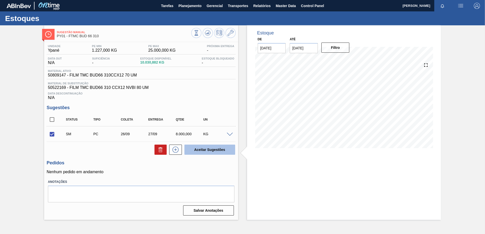
click at [198, 148] on button "Aceitar Sugestões" at bounding box center [209, 150] width 51 height 10
checkbox input "false"
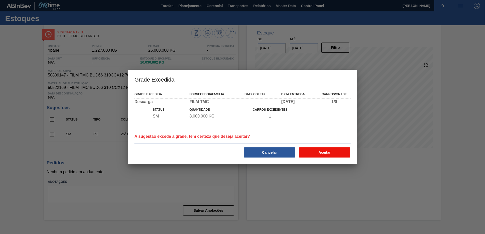
click at [324, 149] on button "Aceitar" at bounding box center [324, 153] width 51 height 10
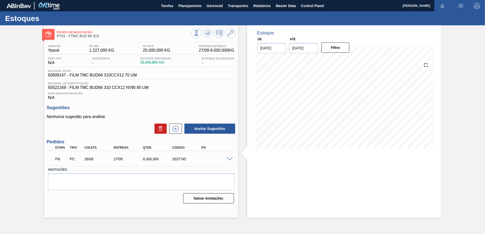
click at [233, 158] on div at bounding box center [230, 159] width 10 height 4
click at [230, 159] on span at bounding box center [230, 159] width 6 height 4
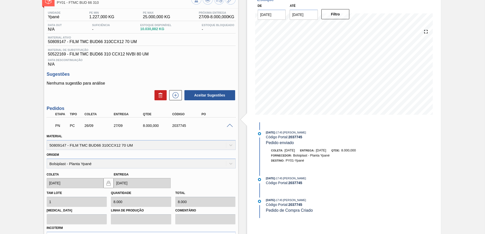
scroll to position [25, 0]
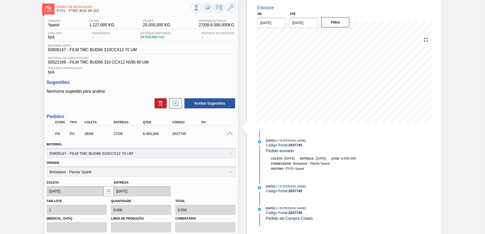
click at [228, 135] on span at bounding box center [230, 134] width 6 height 4
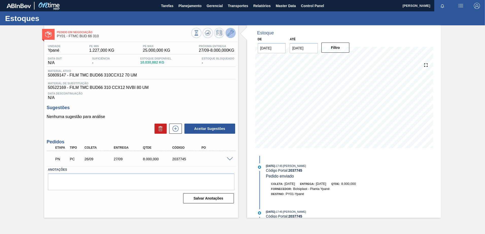
click at [229, 28] on button at bounding box center [230, 33] width 10 height 10
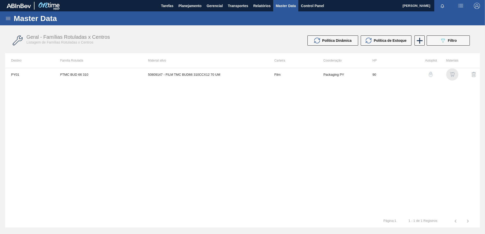
click at [453, 75] on img "button" at bounding box center [451, 74] width 5 height 5
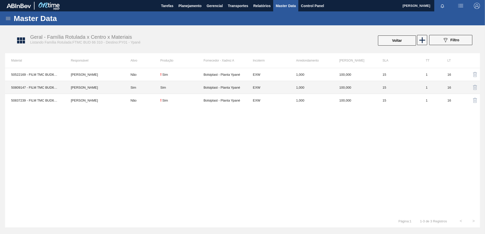
click at [191, 89] on div "Sim" at bounding box center [181, 88] width 43 height 4
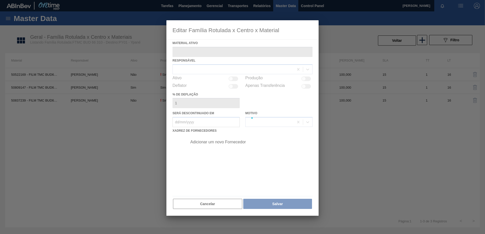
type ativo "50809147 - FILM TMC BUD66 310CCX12 70 UM"
checkbox input "true"
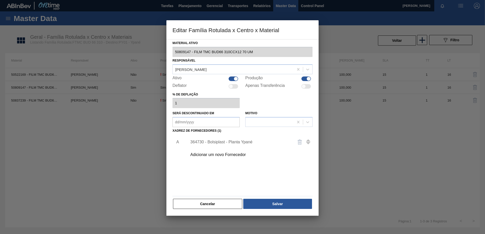
click at [221, 140] on div "364730 - Bolsiplast - Planta Ypané" at bounding box center [239, 142] width 99 height 5
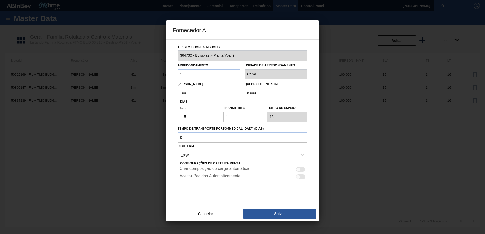
click at [301, 169] on div at bounding box center [301, 169] width 10 height 5
checkbox input "true"
click at [298, 177] on div at bounding box center [298, 177] width 4 height 4
checkbox input "true"
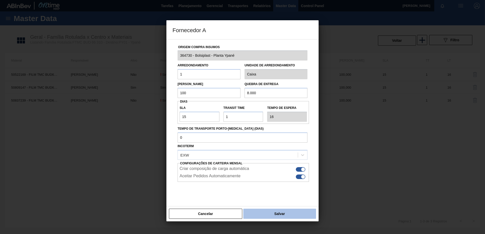
click at [285, 215] on button "Salvar" at bounding box center [279, 214] width 73 height 10
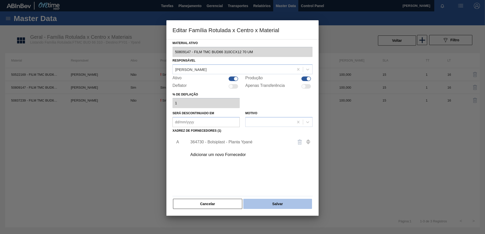
click at [275, 204] on button "Salvar" at bounding box center [277, 204] width 69 height 10
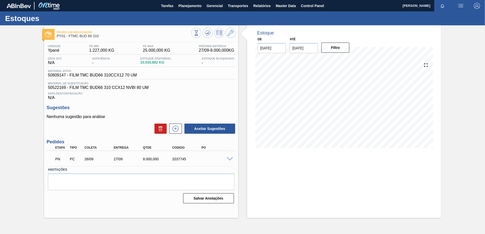
click at [232, 160] on span at bounding box center [230, 159] width 6 height 4
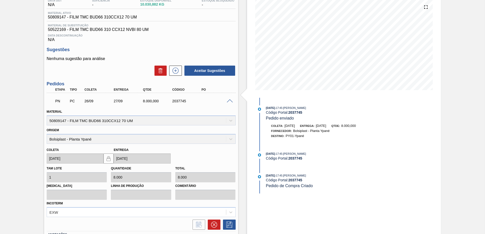
scroll to position [97, 0]
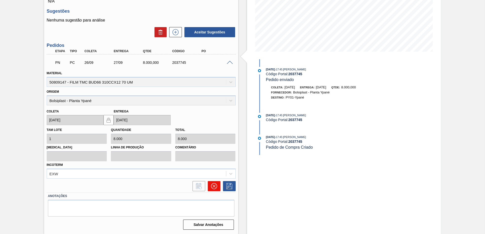
click at [214, 188] on icon at bounding box center [214, 186] width 6 height 6
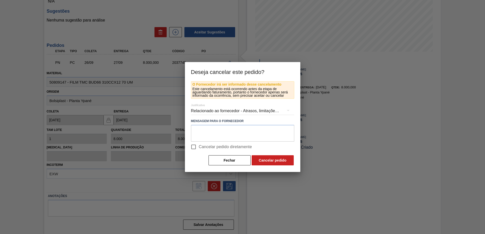
click at [196, 146] on input "Cancelar pedido diretamente" at bounding box center [193, 147] width 11 height 11
checkbox input "true"
click at [280, 163] on button "Cancelar pedido" at bounding box center [272, 160] width 42 height 10
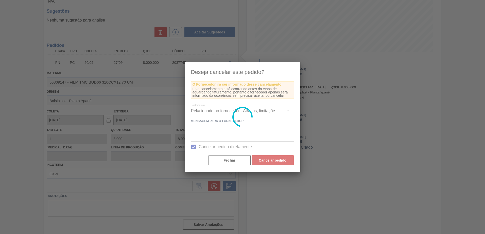
scroll to position [0, 0]
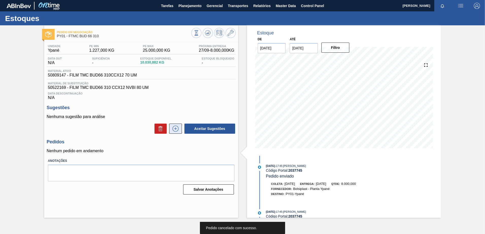
click at [170, 132] on button at bounding box center [175, 129] width 13 height 10
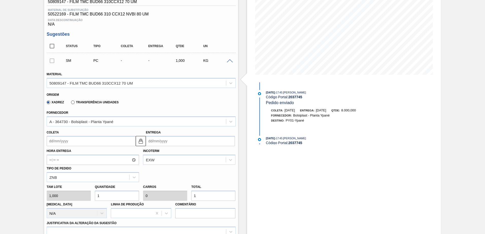
scroll to position [76, 0]
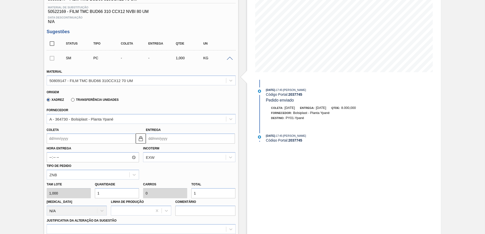
click at [85, 141] on input "Coleta" at bounding box center [91, 139] width 89 height 10
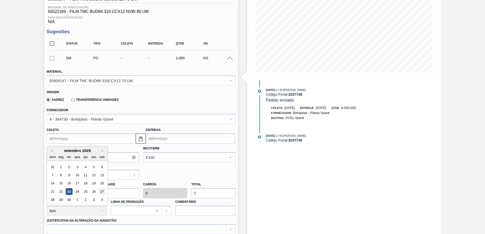
click at [99, 190] on div "27" at bounding box center [102, 191] width 7 height 7
type input "[DATE]"
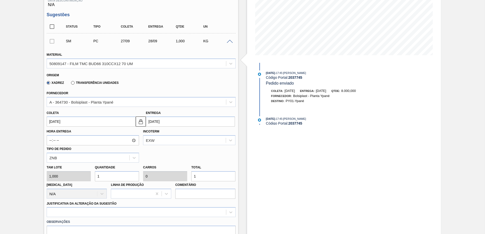
scroll to position [101, 0]
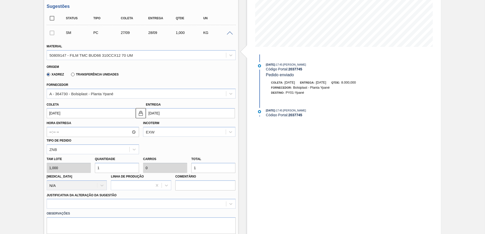
click at [85, 165] on div "Tam lote 1,000 Quantidade 1 Carros 0 Total 1 [MEDICAL_DATA] N/A Linha de Produç…" at bounding box center [141, 172] width 193 height 36
type input "5"
type input "0,001"
type input "5"
type input "50"
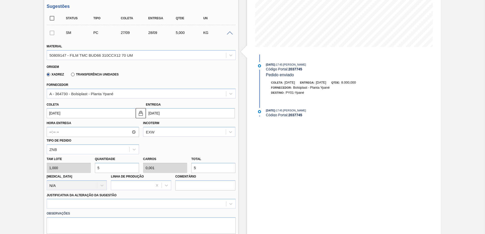
type input "0,006"
type input "50"
type input "5"
type input "0,001"
type input "5"
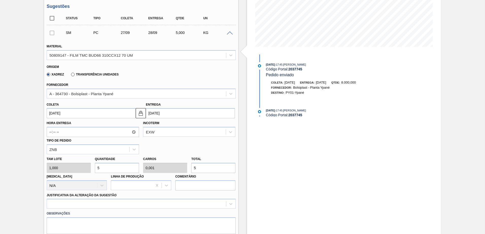
type input "0"
type input "8"
type input "0,001"
type input "8"
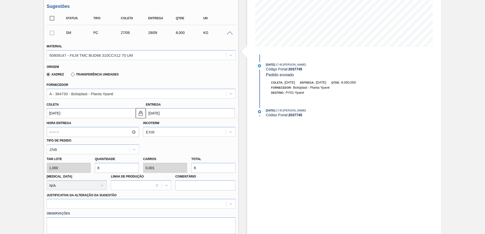
type input "80"
type input "0,01"
type input "80"
type input "800"
type input "0,1"
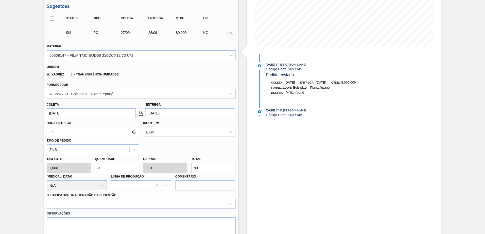
type input "800"
type input "8.000"
type input "1"
type input "8.000"
type input "80.000"
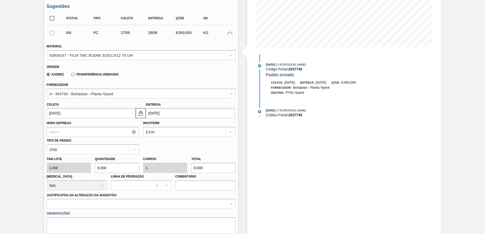
type input "10"
type input "80.000"
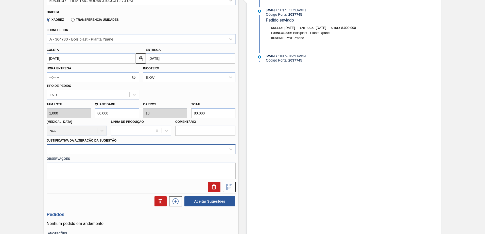
click at [109, 154] on div at bounding box center [141, 149] width 189 height 10
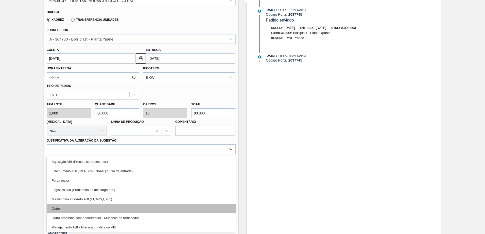
click at [105, 207] on div "Outro" at bounding box center [141, 208] width 189 height 9
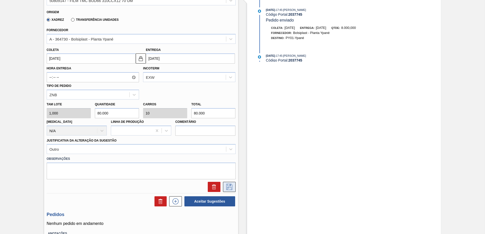
click at [229, 186] on icon at bounding box center [229, 187] width 3 height 4
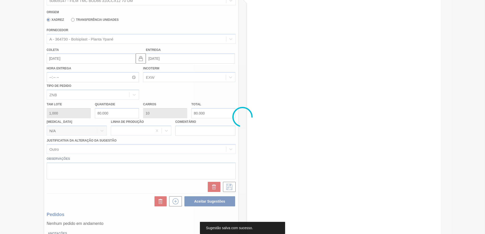
scroll to position [0, 0]
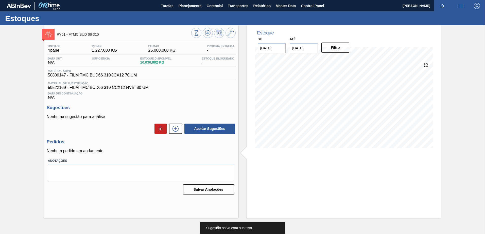
click at [182, 124] on div "Aceitar Sugestões" at bounding box center [209, 128] width 54 height 11
click at [179, 129] on icon at bounding box center [175, 129] width 8 height 6
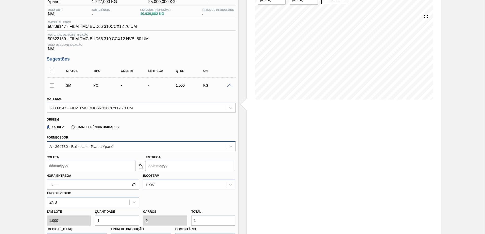
scroll to position [101, 0]
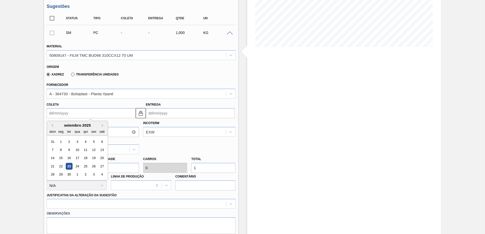
click at [79, 112] on input "Coleta" at bounding box center [91, 113] width 89 height 10
click at [99, 167] on div "27" at bounding box center [102, 166] width 7 height 7
type input "[DATE]"
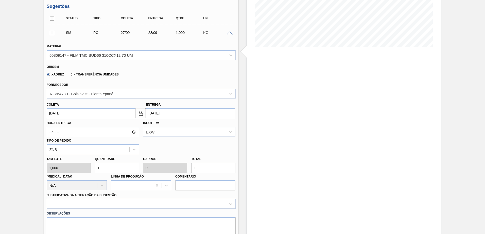
click at [79, 165] on div "Tam lote 1,000 Quantidade 1 Carros 0 Total 1 [MEDICAL_DATA] N/A Linha de Produç…" at bounding box center [141, 172] width 193 height 36
type input "8"
type input "0,001"
type input "8"
type input "80"
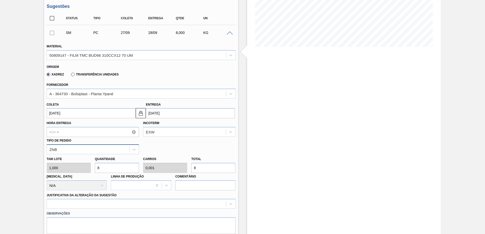
type input "0,01"
type input "80"
type input "800"
type input "0,1"
type input "800"
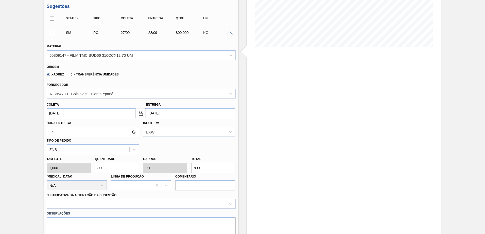
type input "8.000"
type input "1"
type input "8.000"
type input "80.000"
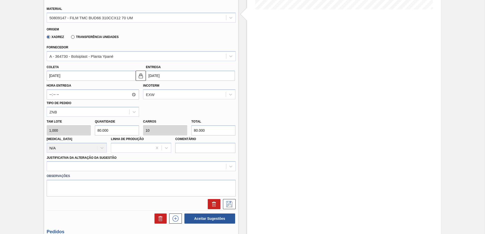
scroll to position [177, 0]
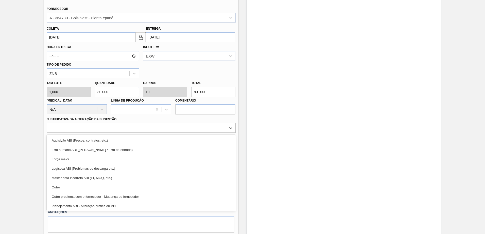
click at [89, 129] on div at bounding box center [136, 127] width 179 height 7
drag, startPoint x: 109, startPoint y: 157, endPoint x: 143, endPoint y: 159, distance: 34.0
click at [109, 157] on div "Força maior" at bounding box center [141, 159] width 189 height 9
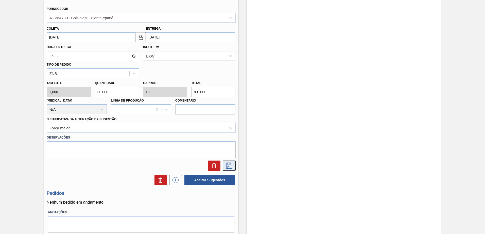
click at [234, 162] on button at bounding box center [229, 166] width 13 height 10
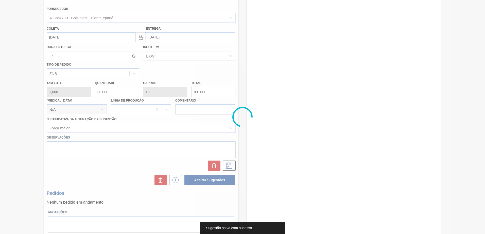
scroll to position [0, 0]
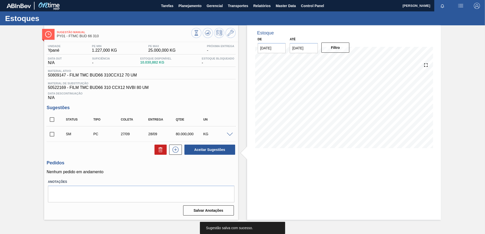
click at [54, 131] on input "checkbox" at bounding box center [52, 134] width 11 height 11
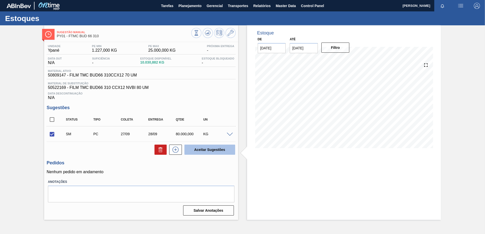
click at [204, 146] on button "Aceitar Sugestões" at bounding box center [209, 150] width 51 height 10
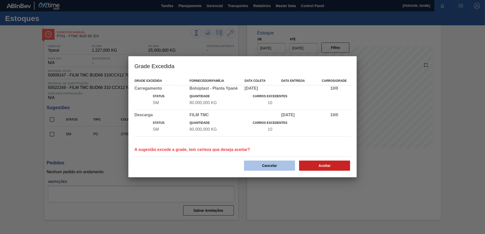
click at [262, 167] on button "Cancelar" at bounding box center [269, 166] width 51 height 10
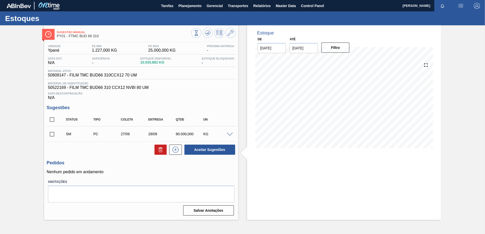
click at [229, 134] on span at bounding box center [230, 135] width 6 height 4
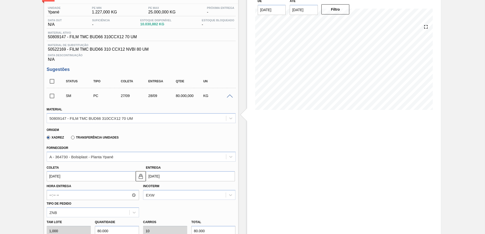
scroll to position [76, 0]
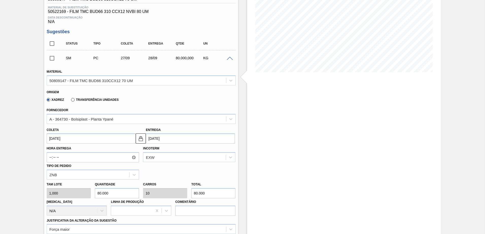
click at [117, 192] on input "80.000" at bounding box center [117, 193] width 44 height 10
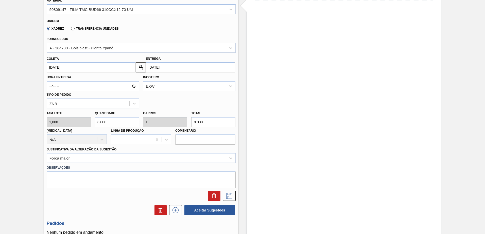
scroll to position [152, 0]
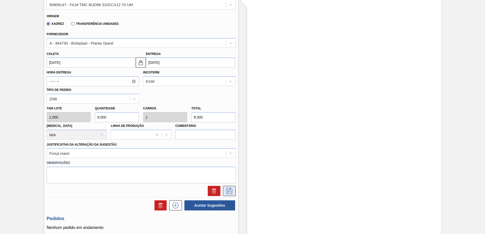
click at [231, 191] on icon at bounding box center [229, 191] width 8 height 6
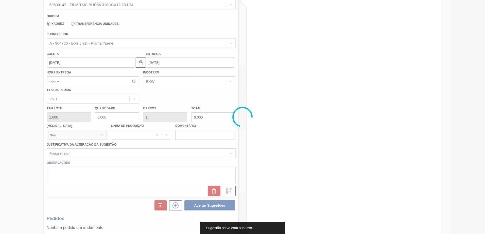
scroll to position [0, 0]
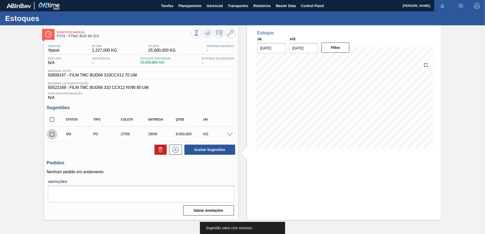
click at [53, 134] on input "checkbox" at bounding box center [52, 134] width 11 height 11
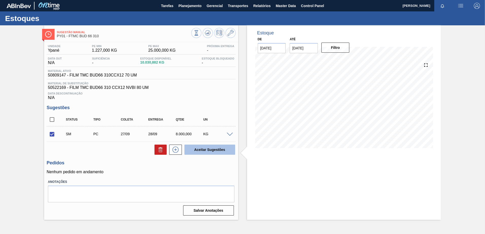
click at [211, 149] on button "Aceitar Sugestões" at bounding box center [209, 150] width 51 height 10
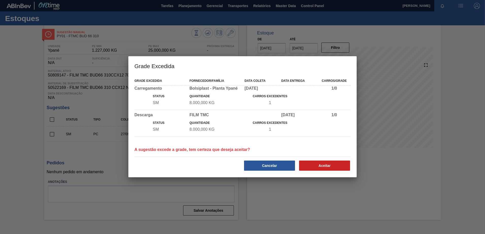
click at [320, 160] on div "Aceitar" at bounding box center [324, 165] width 55 height 11
click at [331, 164] on button "Aceitar" at bounding box center [324, 166] width 51 height 10
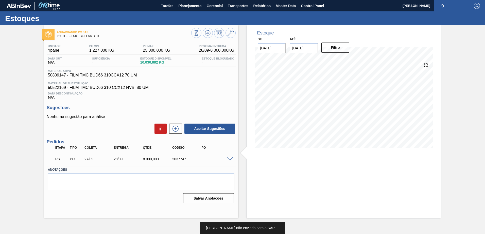
click at [231, 160] on span at bounding box center [230, 159] width 6 height 4
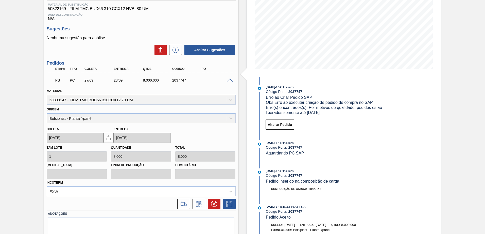
scroll to position [71, 0]
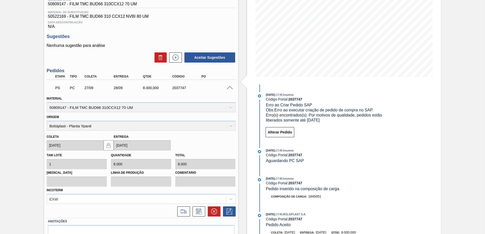
click at [228, 89] on span at bounding box center [230, 88] width 6 height 4
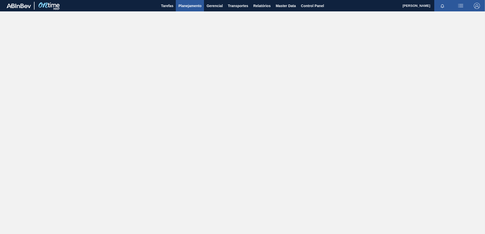
click at [196, 5] on span "Planejamento" at bounding box center [189, 6] width 23 height 6
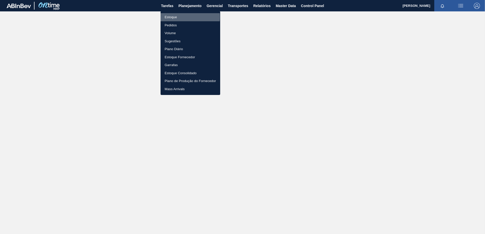
click at [174, 17] on li "Estoque" at bounding box center [190, 17] width 60 height 8
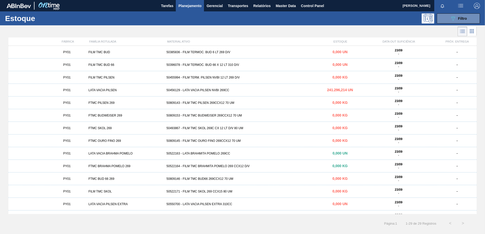
scroll to position [199, 0]
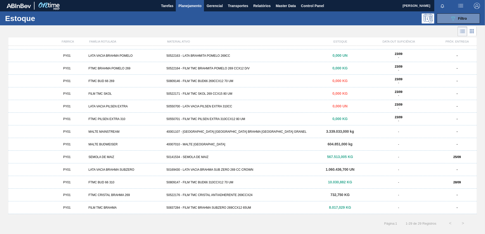
click at [211, 156] on div "50141534 - SEMOLA DE MAIZ" at bounding box center [242, 157] width 156 height 4
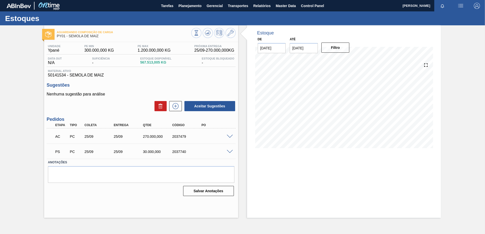
click at [230, 152] on span at bounding box center [230, 152] width 6 height 4
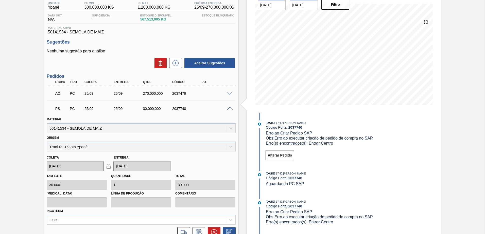
scroll to position [51, 0]
